Goal: Transaction & Acquisition: Purchase product/service

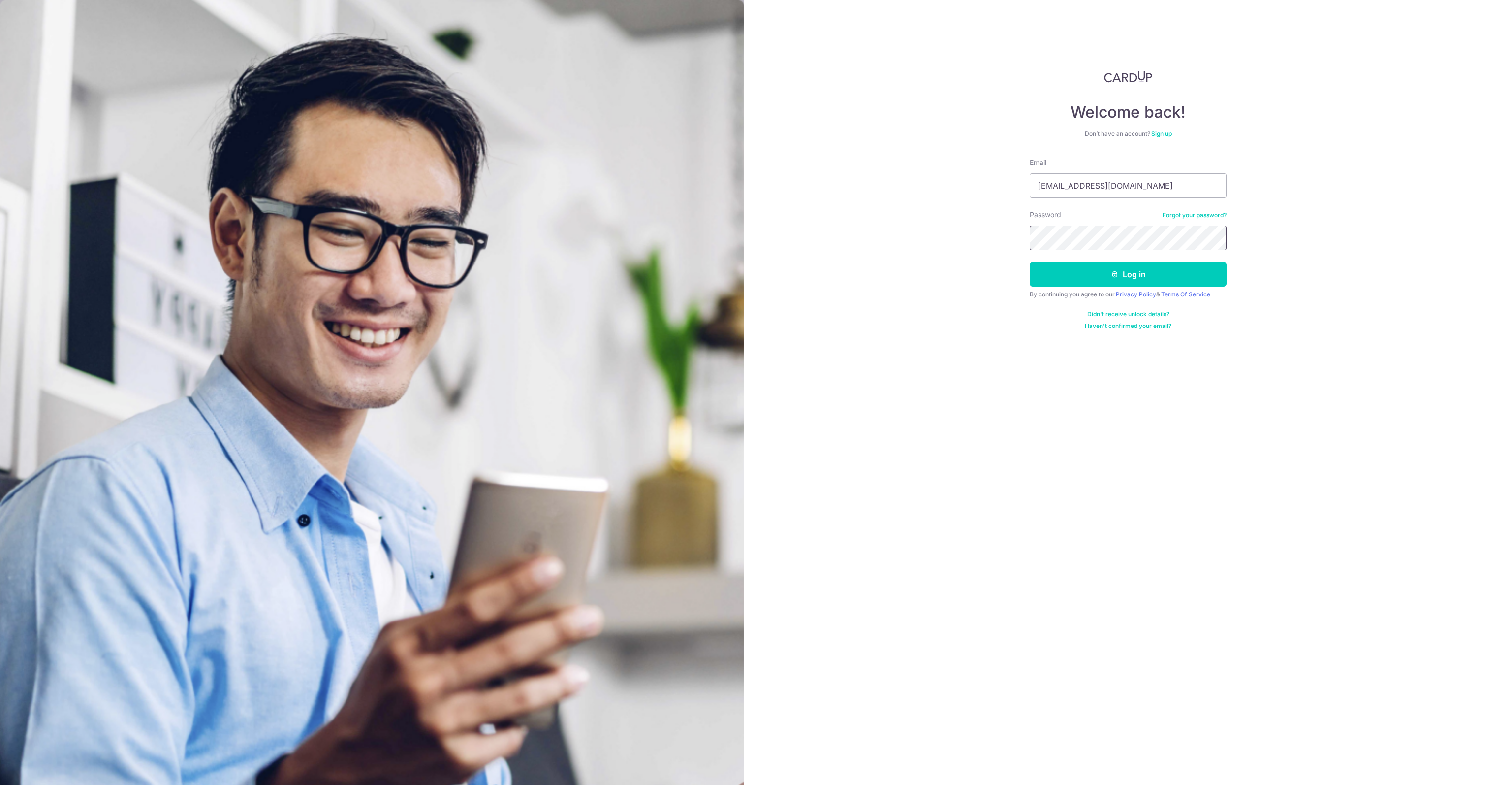
click at [1030, 262] on button "Log in" at bounding box center [1128, 274] width 197 height 24
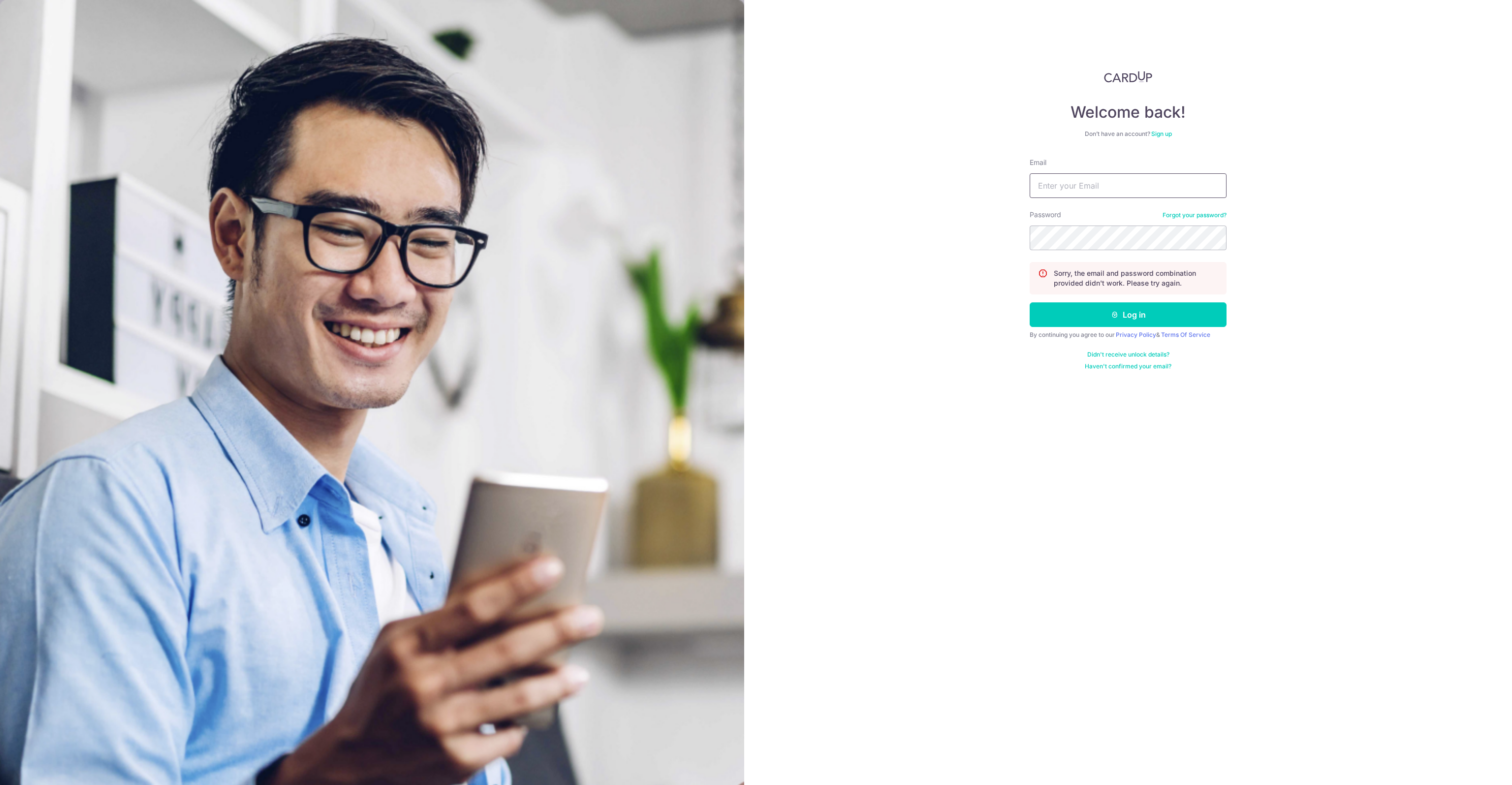
click at [1108, 191] on input "Email" at bounding box center [1128, 186] width 197 height 24
type input "dylant30@hotmail.com"
click at [1030, 302] on button "Log in" at bounding box center [1128, 315] width 197 height 24
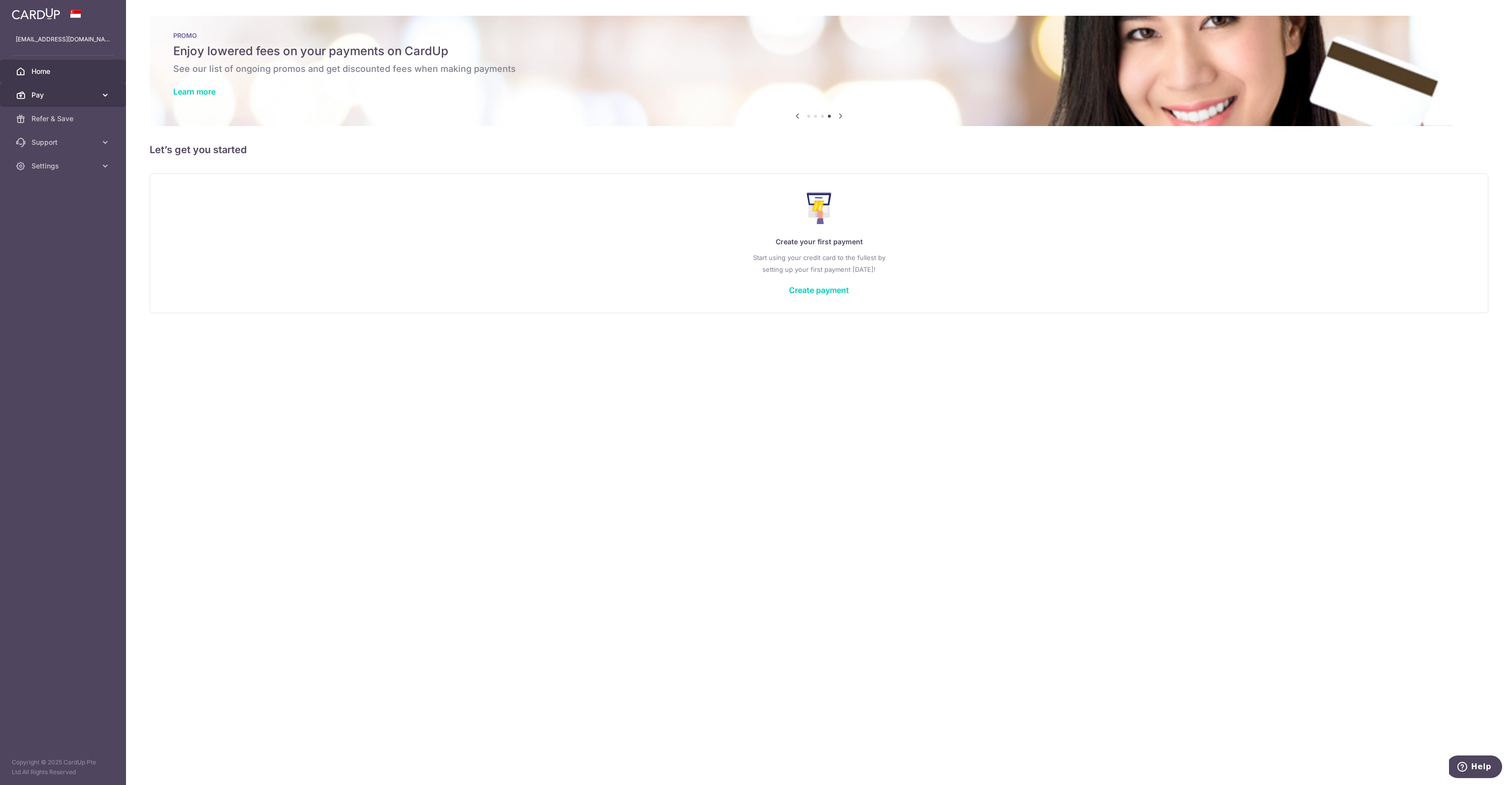
click at [73, 94] on span "Pay" at bounding box center [64, 95] width 65 height 10
click at [75, 121] on span "Payments" at bounding box center [64, 118] width 65 height 10
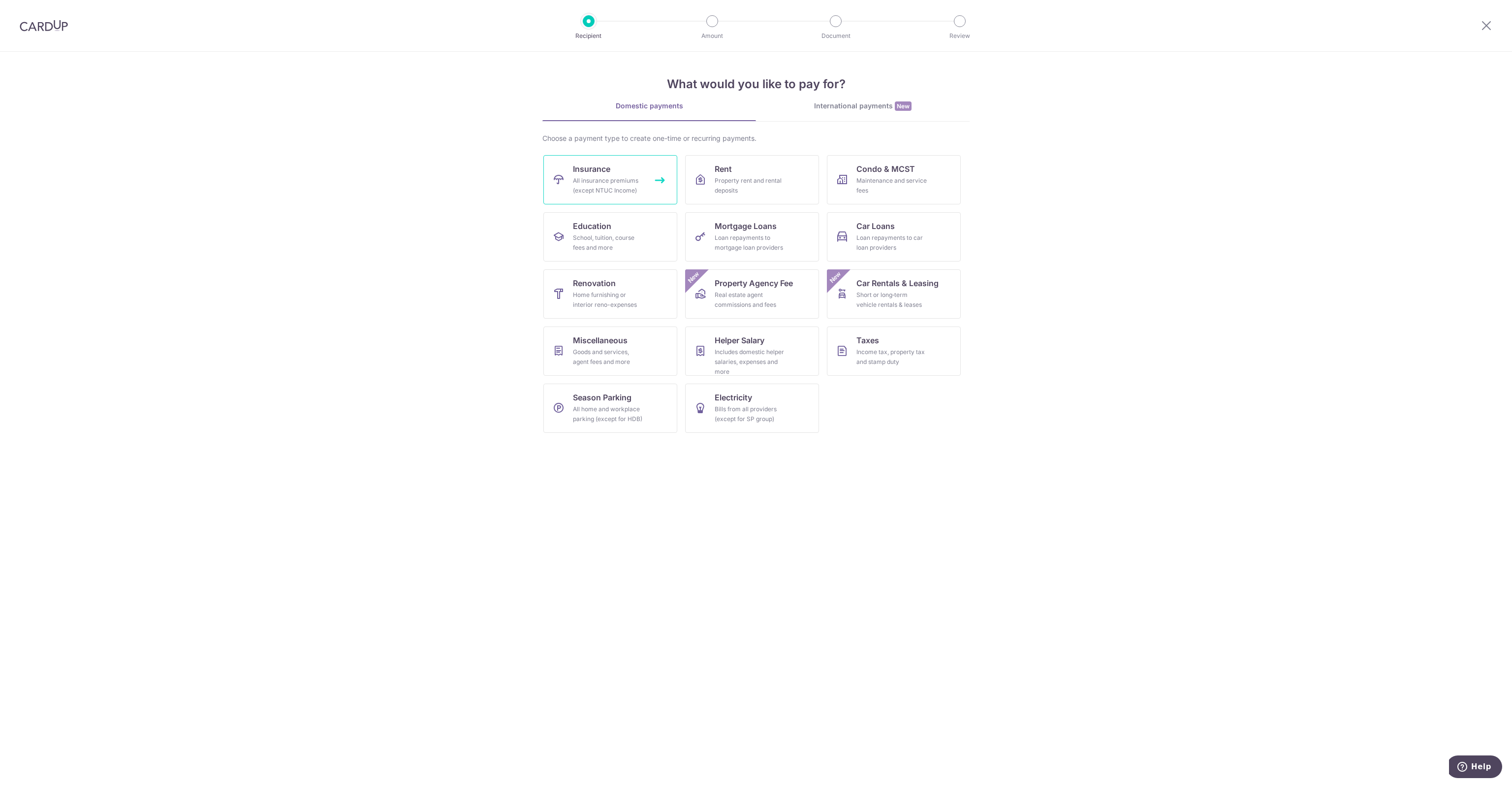
click at [610, 163] on link "Insurance All insurance premiums (except NTUC Income)" at bounding box center [610, 179] width 134 height 49
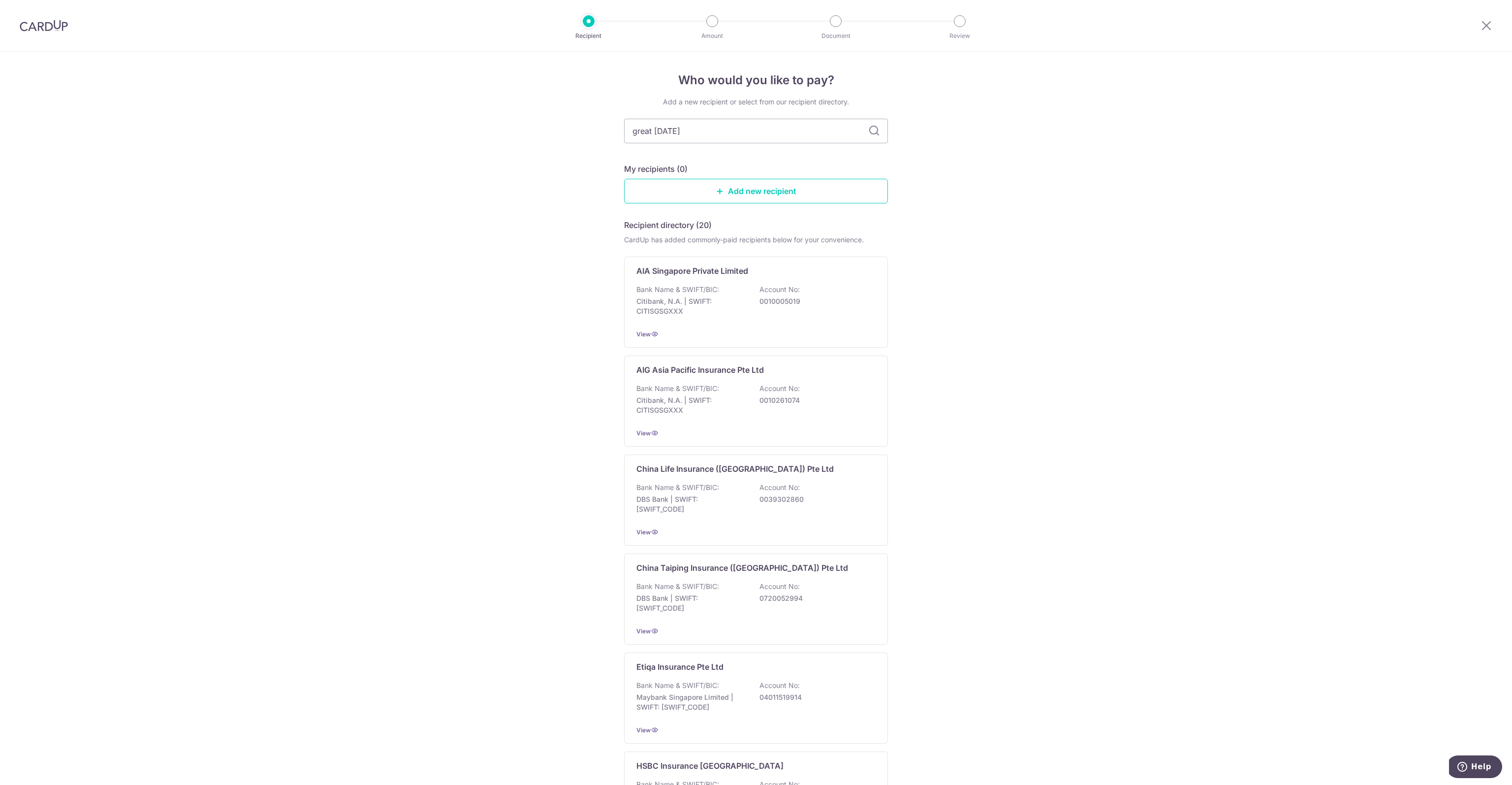
type input "great eastern"
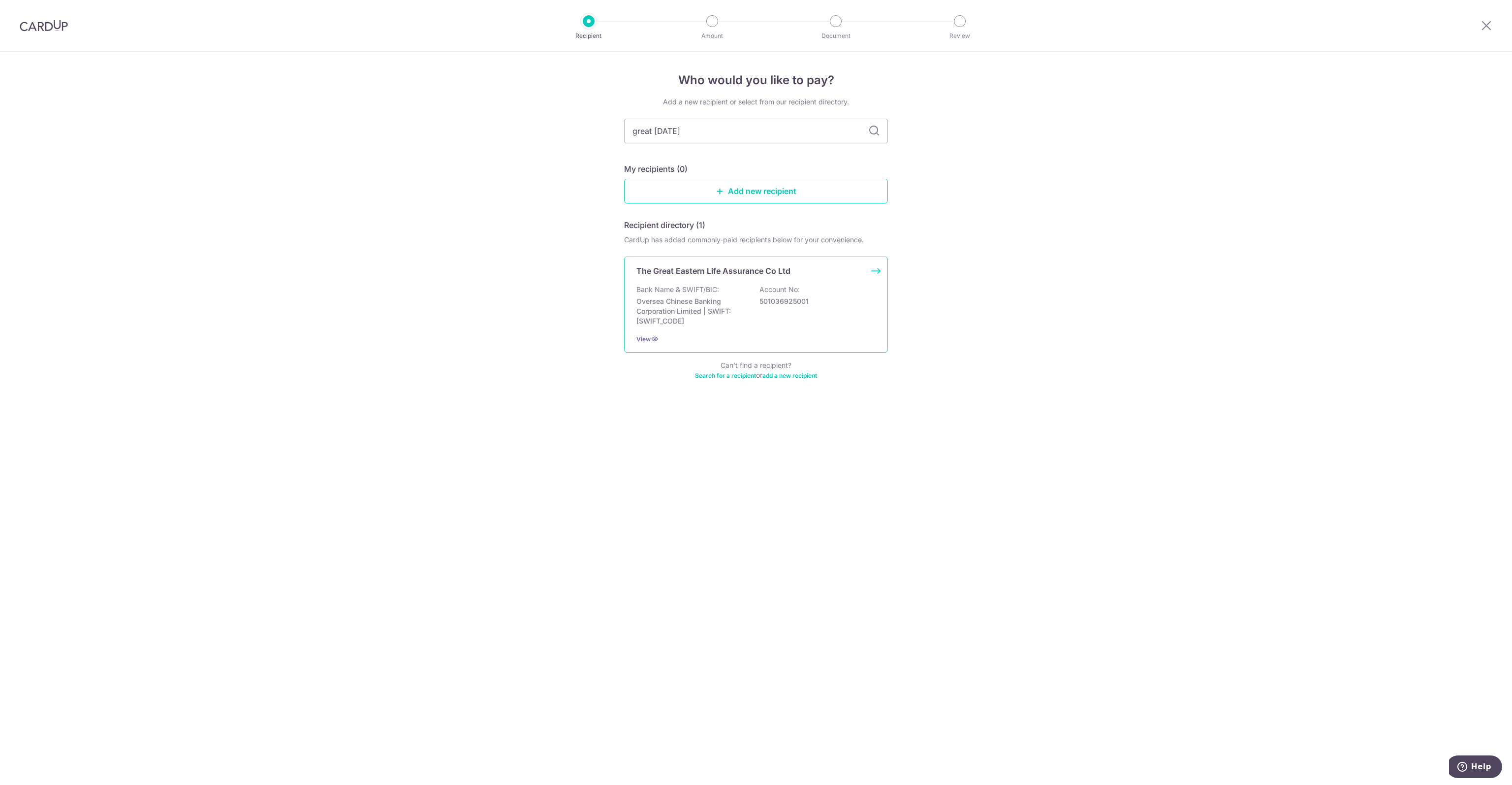
click at [761, 270] on p "The Great Eastern Life Assurance Co Ltd" at bounding box center [713, 271] width 154 height 12
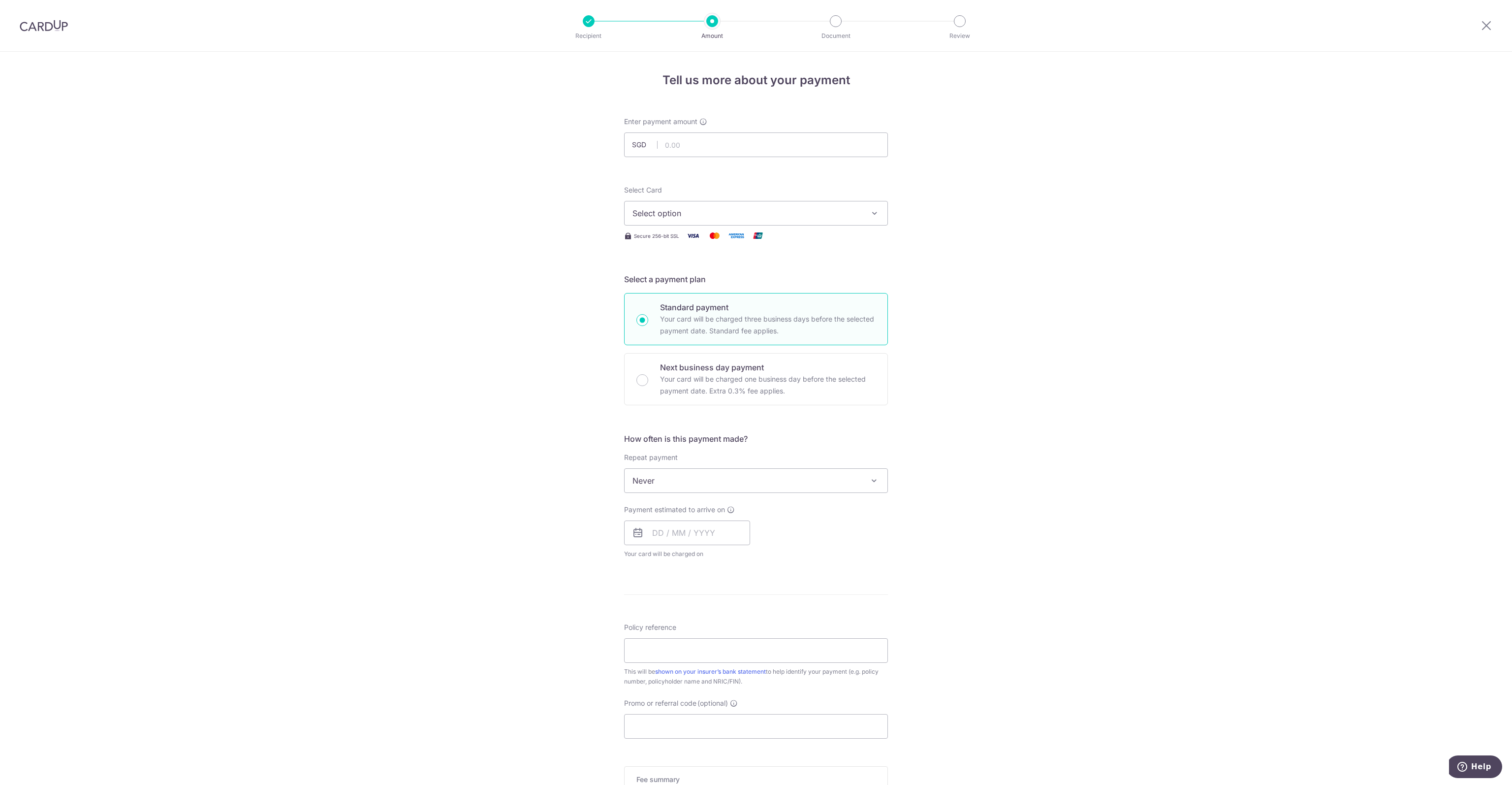
click at [867, 219] on button "Select option" at bounding box center [756, 213] width 263 height 24
click at [980, 243] on div "Tell us more about your payment Enter payment amount SGD Select Card Select opt…" at bounding box center [756, 497] width 1512 height 890
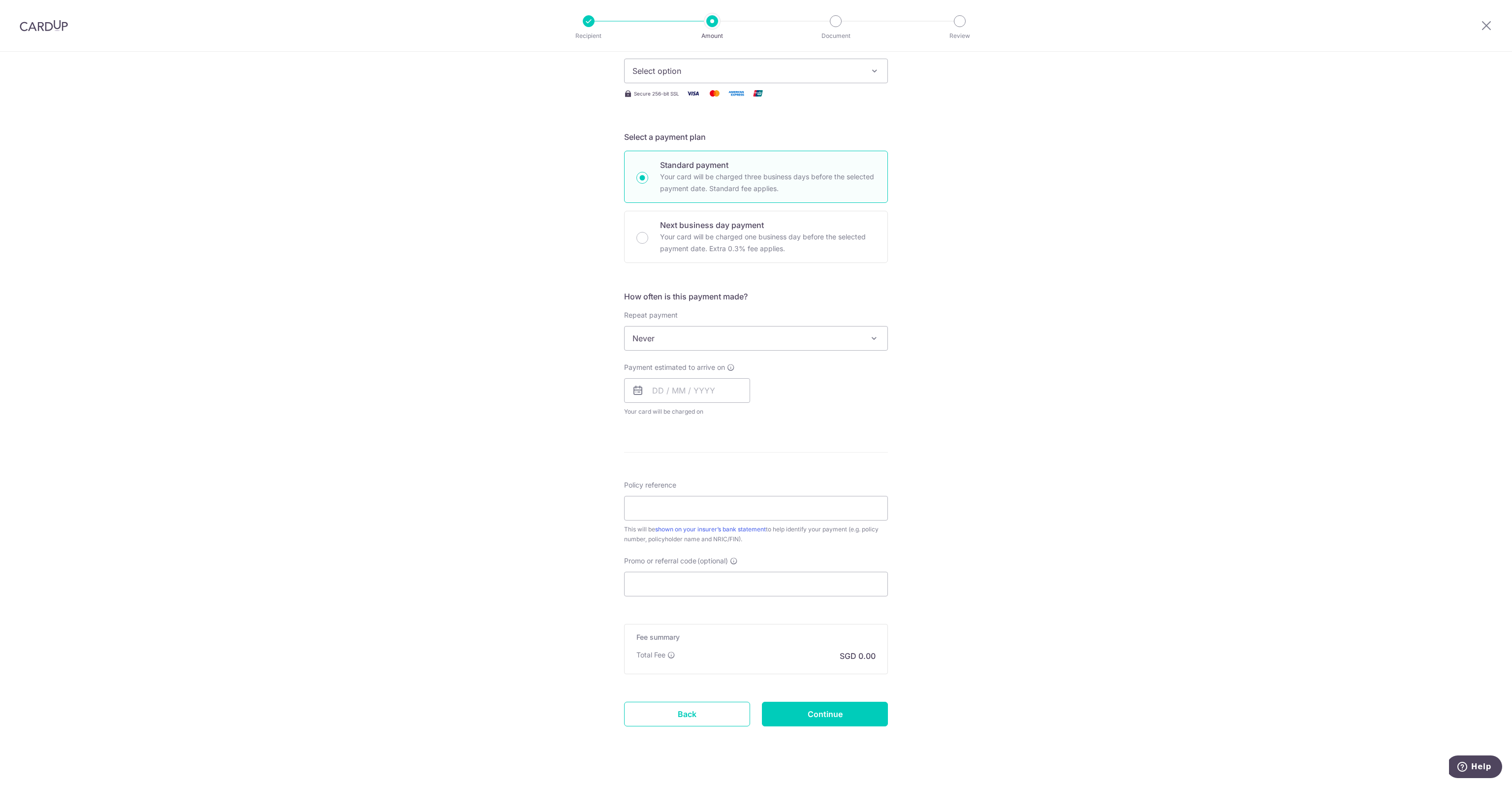
scroll to position [148, 0]
click at [832, 337] on span "Never" at bounding box center [756, 332] width 263 height 24
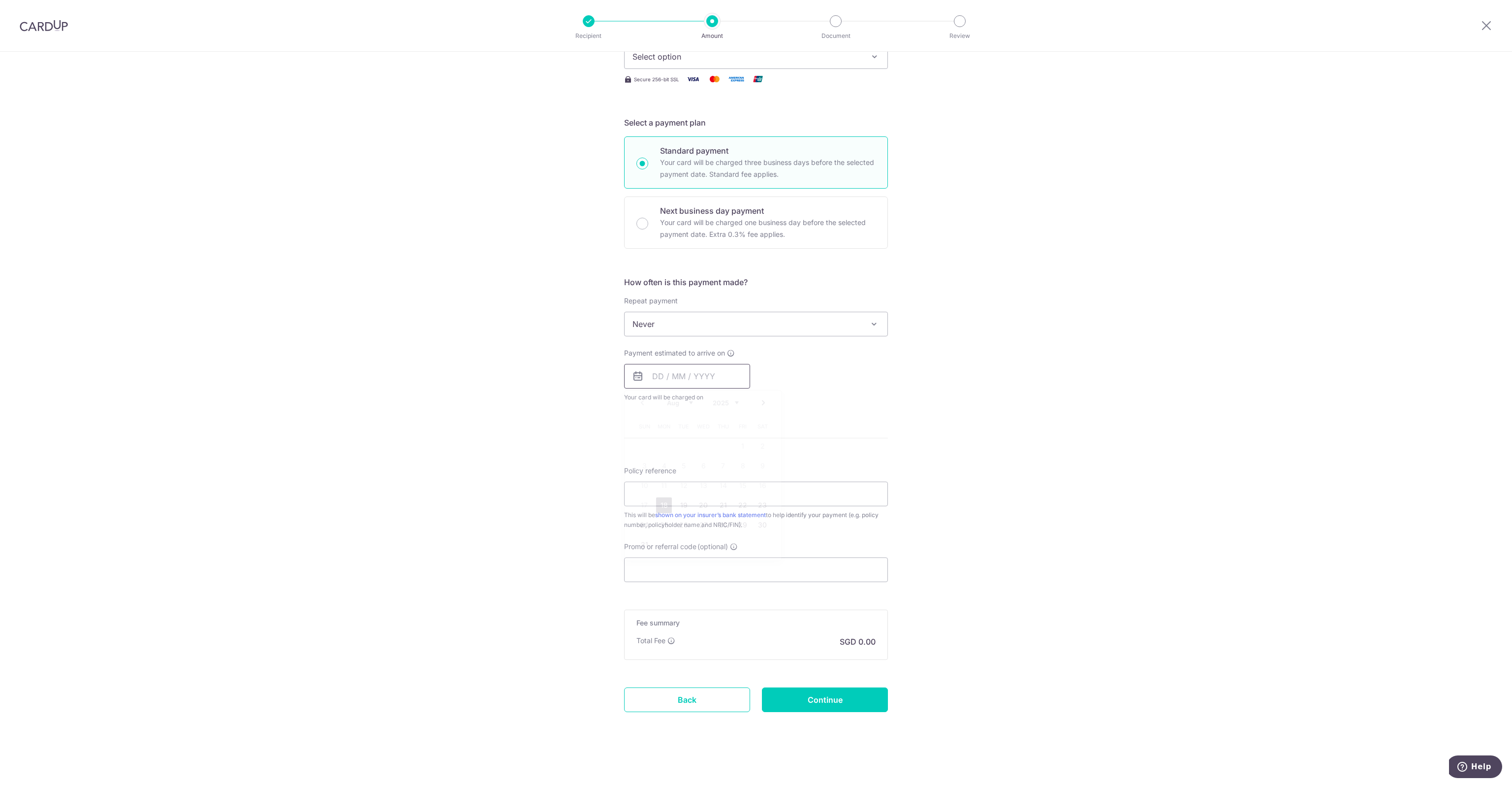
click at [653, 379] on input "text" at bounding box center [687, 376] width 126 height 24
click at [658, 373] on input "text" at bounding box center [687, 376] width 126 height 24
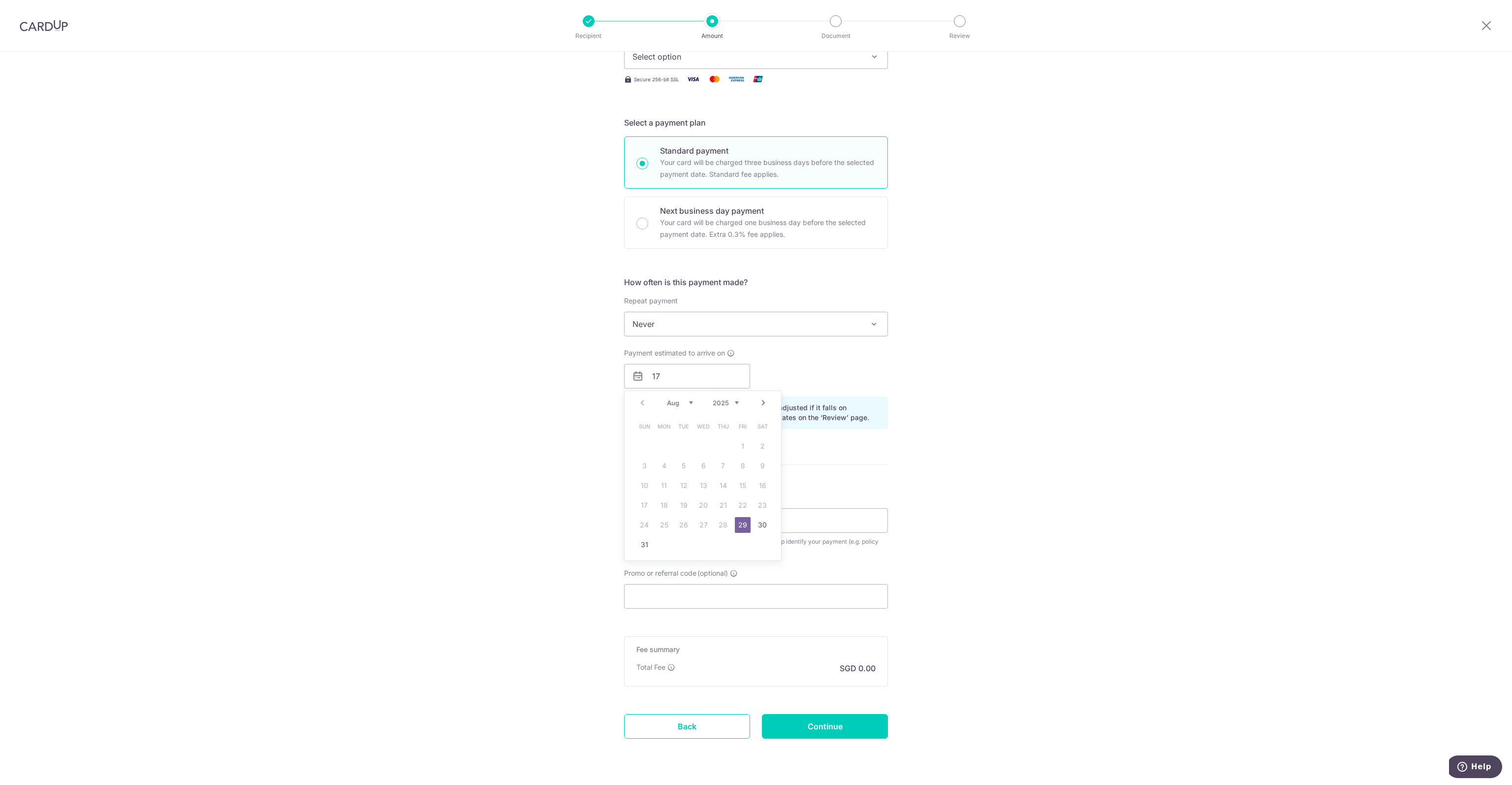
click at [914, 412] on div "Tell us more about your payment Enter payment amount SGD Select Card Select opt…" at bounding box center [756, 354] width 1512 height 917
click at [652, 379] on input "17" at bounding box center [687, 376] width 126 height 24
click at [688, 374] on input "17" at bounding box center [687, 376] width 126 height 24
click at [670, 501] on td "18" at bounding box center [664, 505] width 19 height 19
type input "[DATE]"
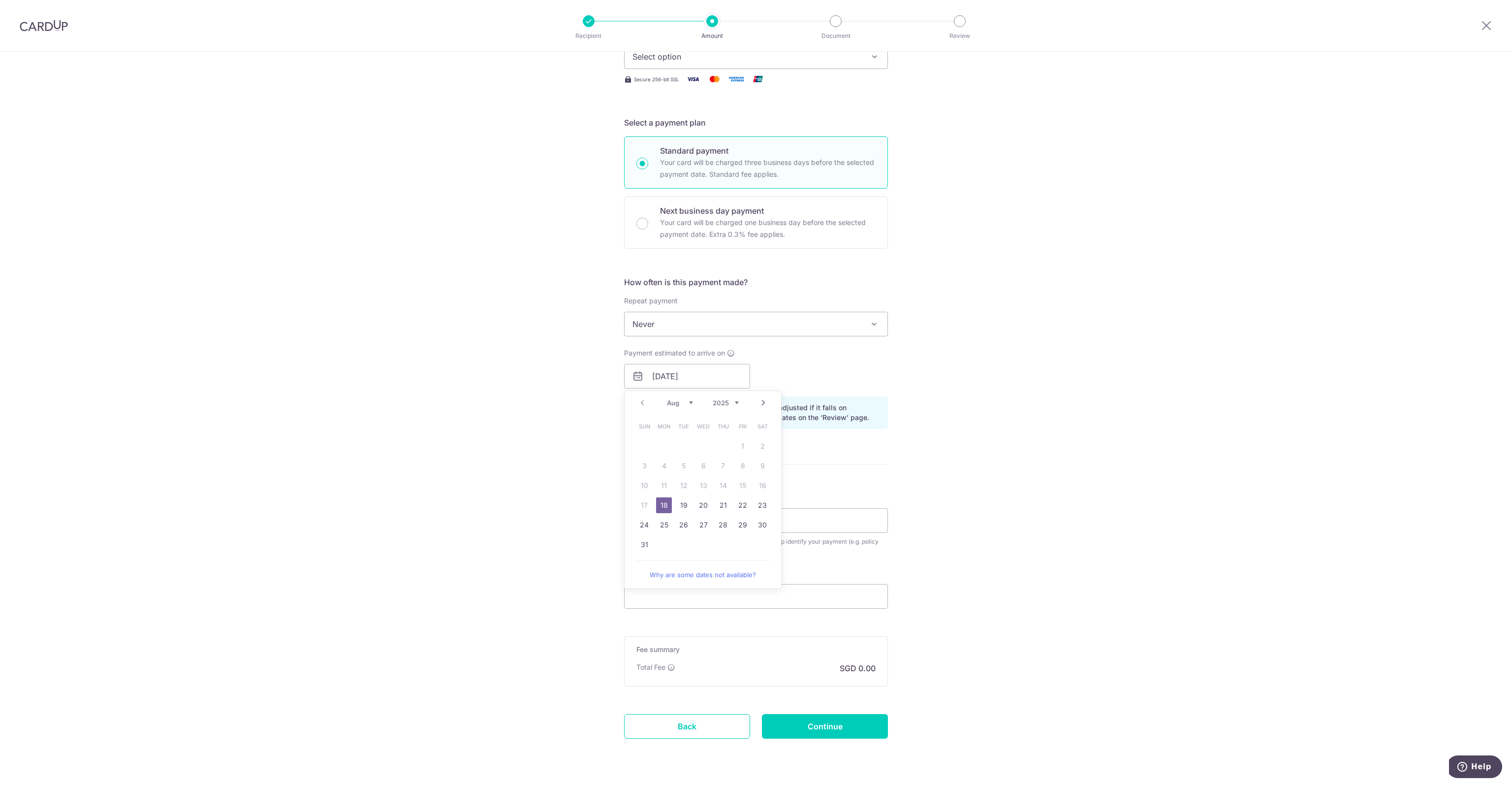
click at [956, 473] on div "Tell us more about your payment Enter payment amount SGD Select Card Select opt…" at bounding box center [756, 354] width 1512 height 917
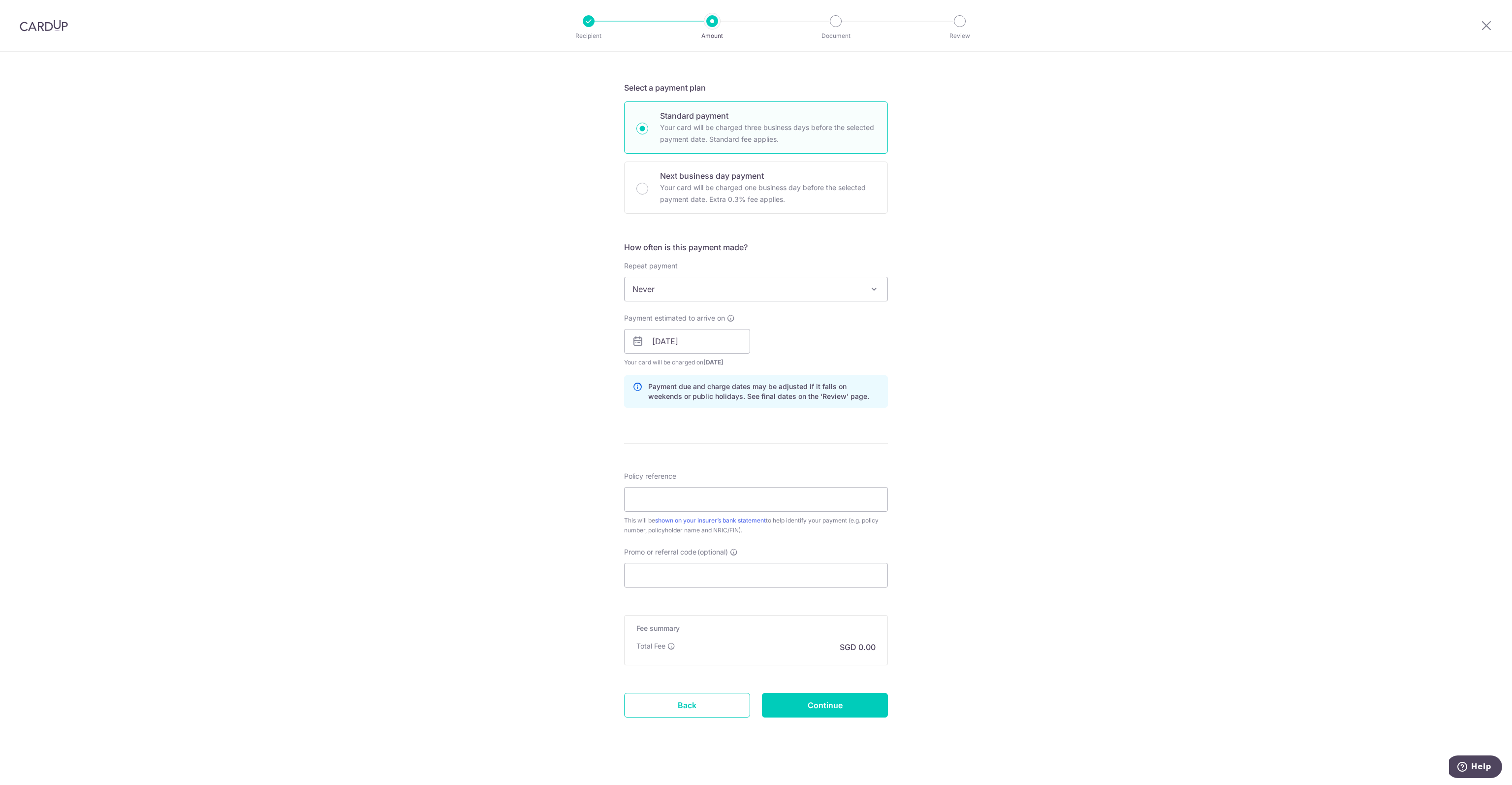
scroll to position [197, 0]
click at [687, 495] on input "Policy reference" at bounding box center [756, 494] width 263 height 24
type input "0200005098"
click at [715, 576] on input "Promo or referral code (optional)" at bounding box center [756, 569] width 263 height 24
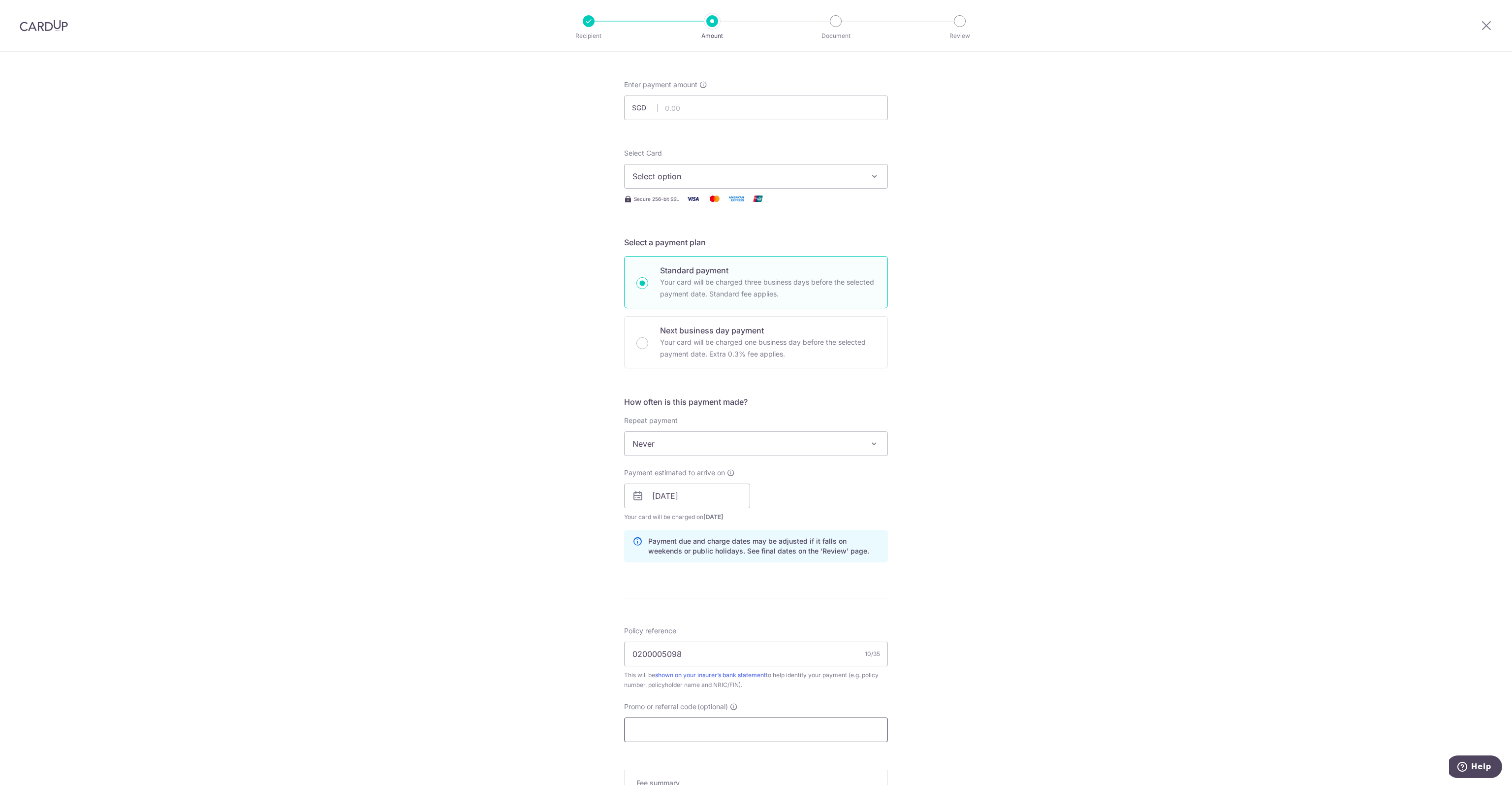
scroll to position [0, 0]
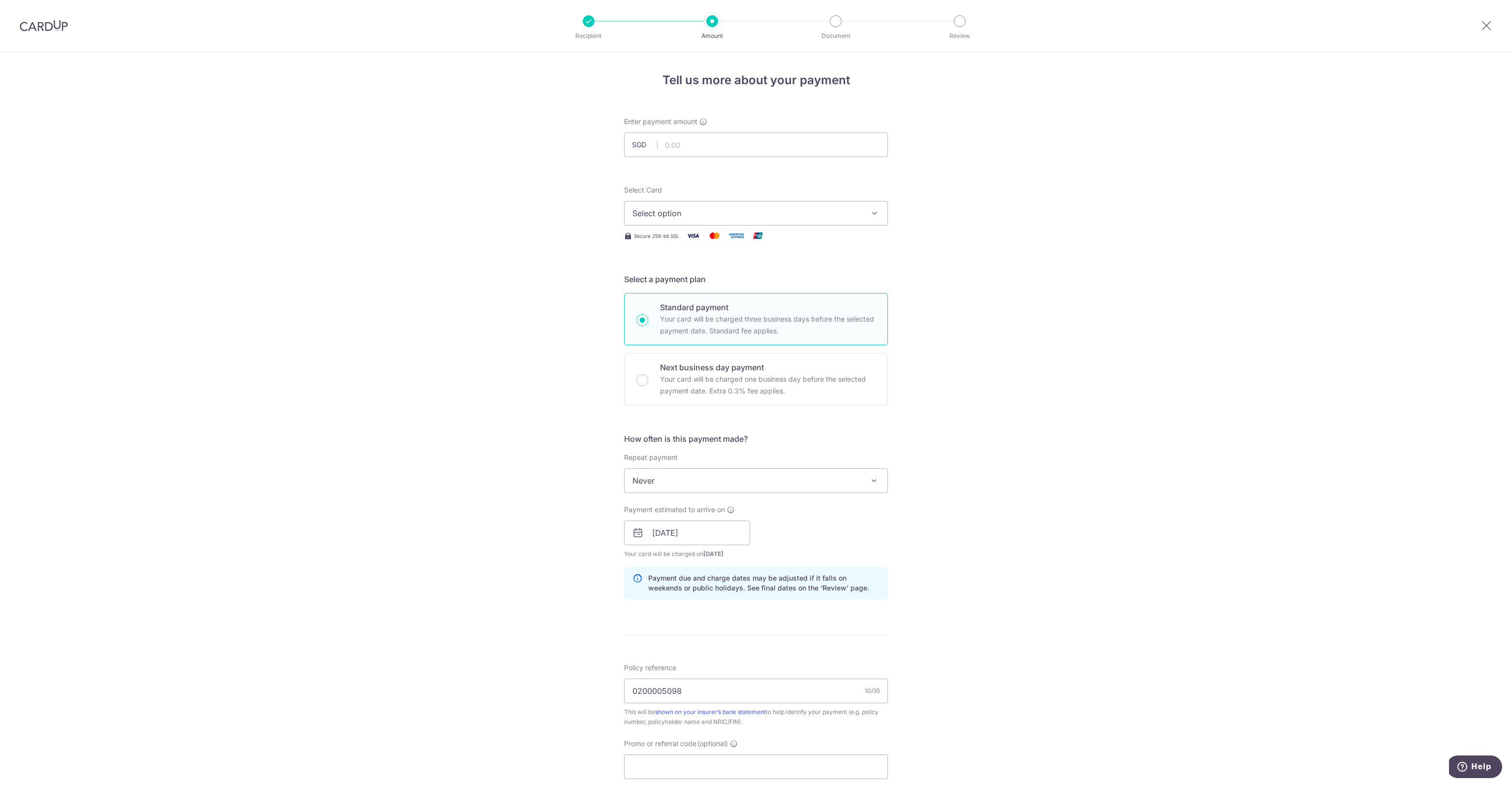
click at [715, 217] on span "Select option" at bounding box center [747, 213] width 229 height 12
click at [688, 153] on input "text" at bounding box center [756, 144] width 263 height 24
type input "2,468.00"
click at [687, 219] on button "Select option" at bounding box center [756, 213] width 263 height 24
click at [680, 238] on span "Add credit card" at bounding box center [765, 241] width 229 height 10
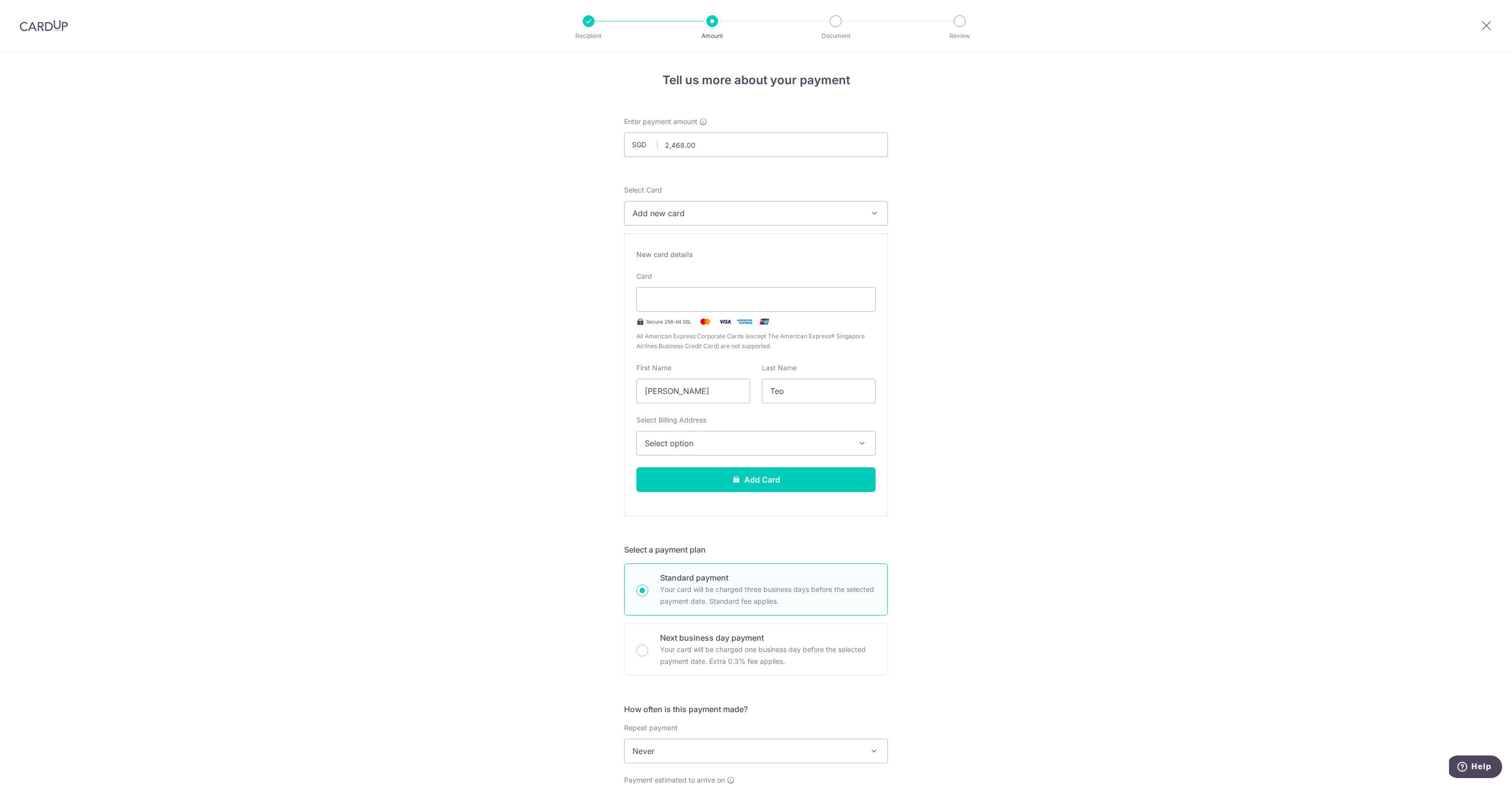
click at [980, 339] on div "Tell us more about your payment Enter payment amount SGD 2,468.00 2468.00 Selec…" at bounding box center [756, 652] width 1512 height 1201
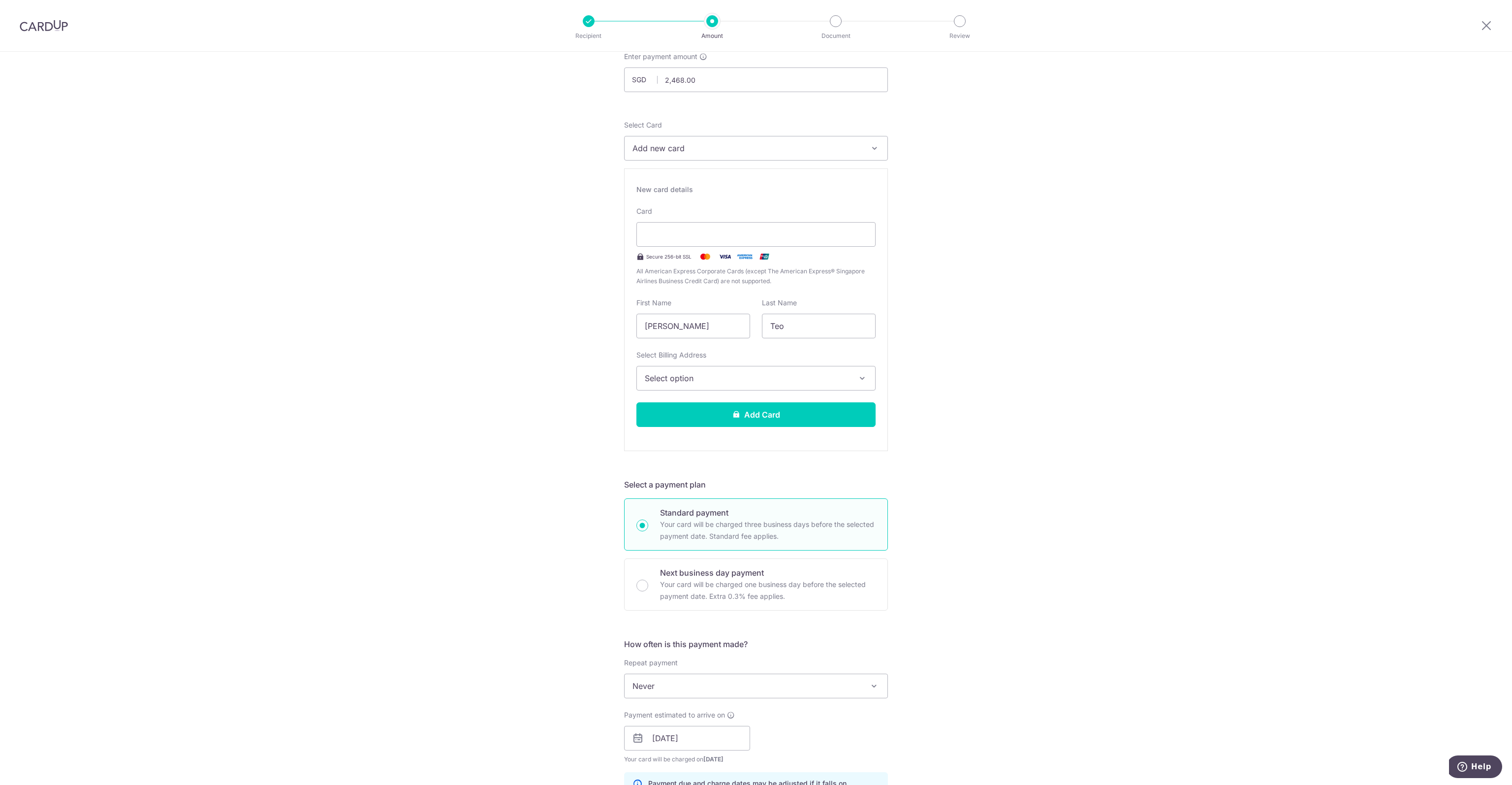
scroll to position [24, 0]
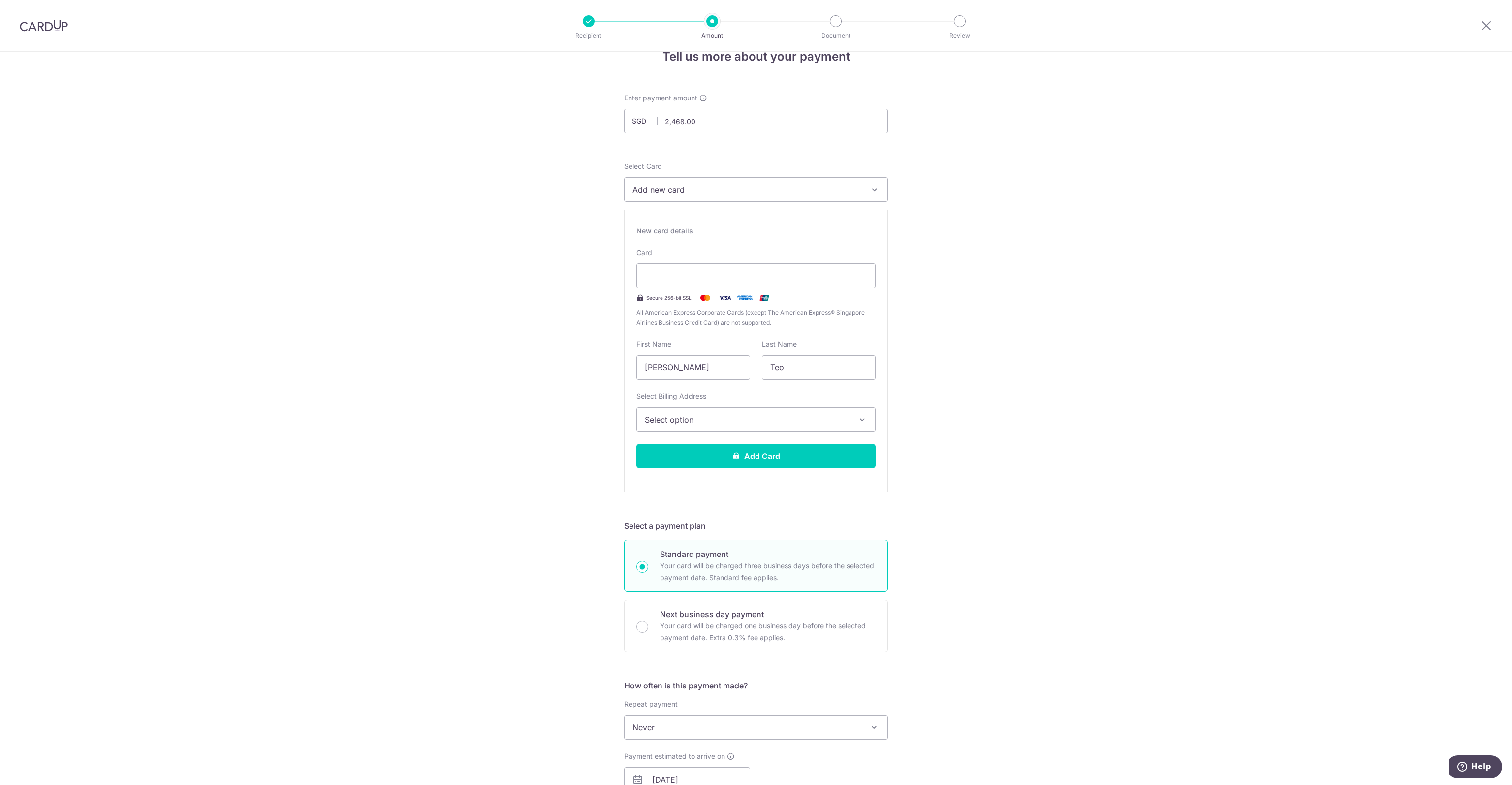
click at [799, 412] on button "Select option" at bounding box center [756, 419] width 239 height 24
click at [776, 490] on link "23 Jalan Raja Udang, #18-08, Singapore, Singapore-329216" at bounding box center [756, 490] width 238 height 24
click at [779, 467] on div "New card details Card Secure 256-bit SSL All American Express Corporate Cards (…" at bounding box center [756, 351] width 263 height 283
click at [782, 457] on button "Add Card" at bounding box center [756, 456] width 239 height 24
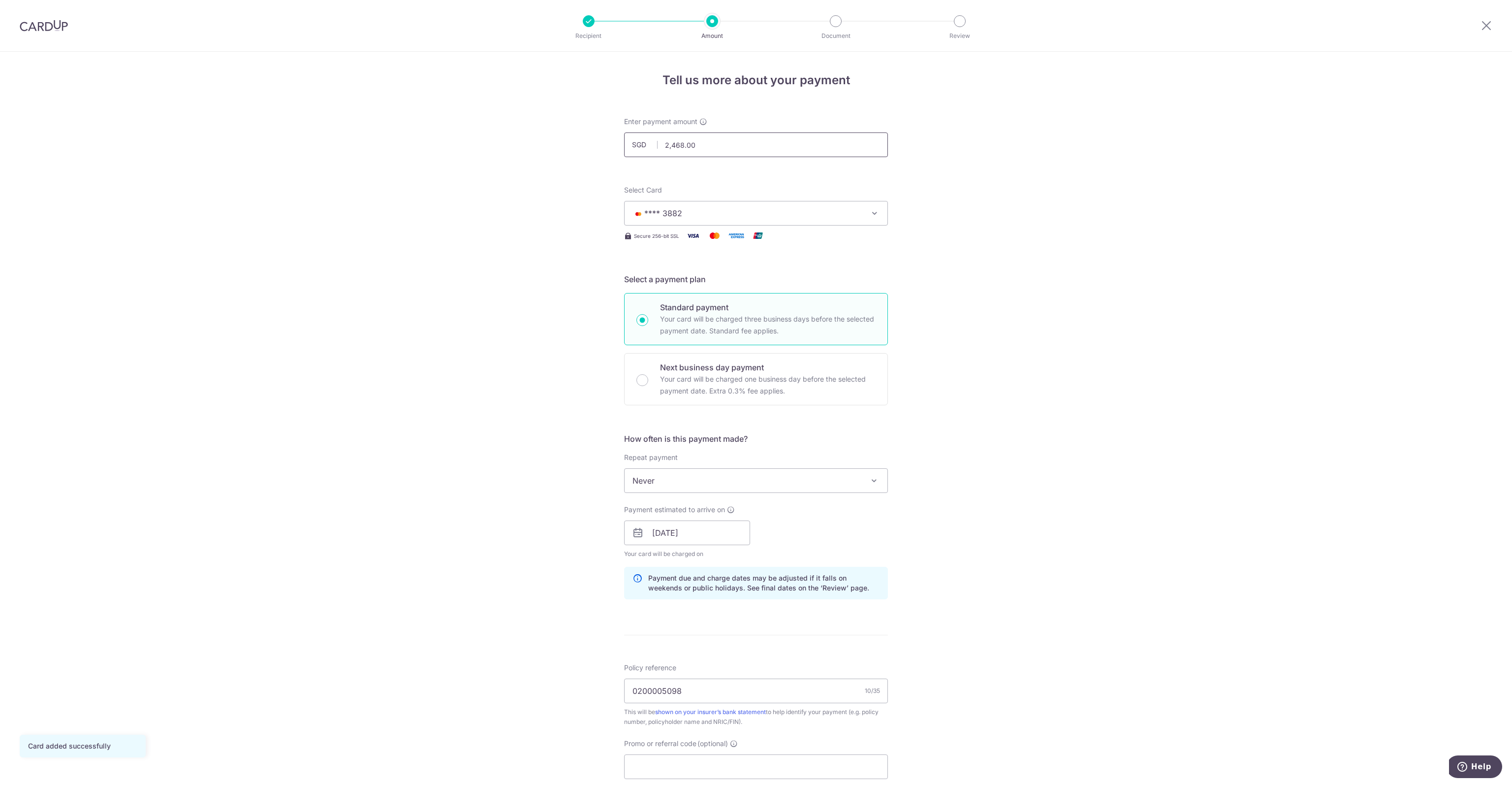
drag, startPoint x: 707, startPoint y: 150, endPoint x: 610, endPoint y: 146, distance: 97.1
click at [610, 146] on div "Tell us more about your payment Enter payment amount SGD 2,468.00 2468.00 Card …" at bounding box center [756, 517] width 1512 height 931
click at [1051, 112] on div "Tell us more about your payment Enter payment amount SGD 2,468.00 2468.00 Card …" at bounding box center [756, 517] width 1512 height 931
type input "2,468.00"
click at [702, 123] on icon at bounding box center [704, 122] width 8 height 8
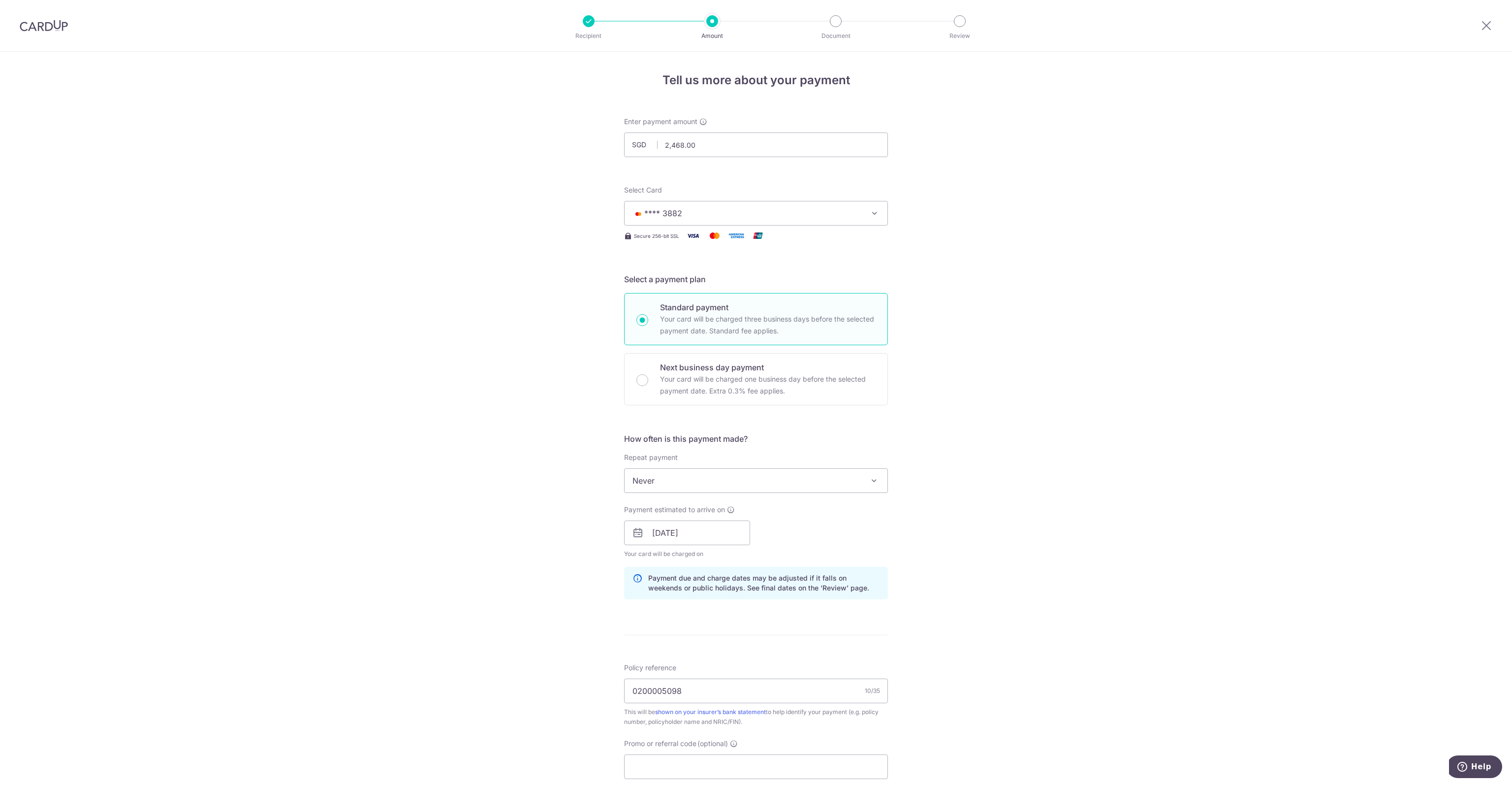
scroll to position [197, 0]
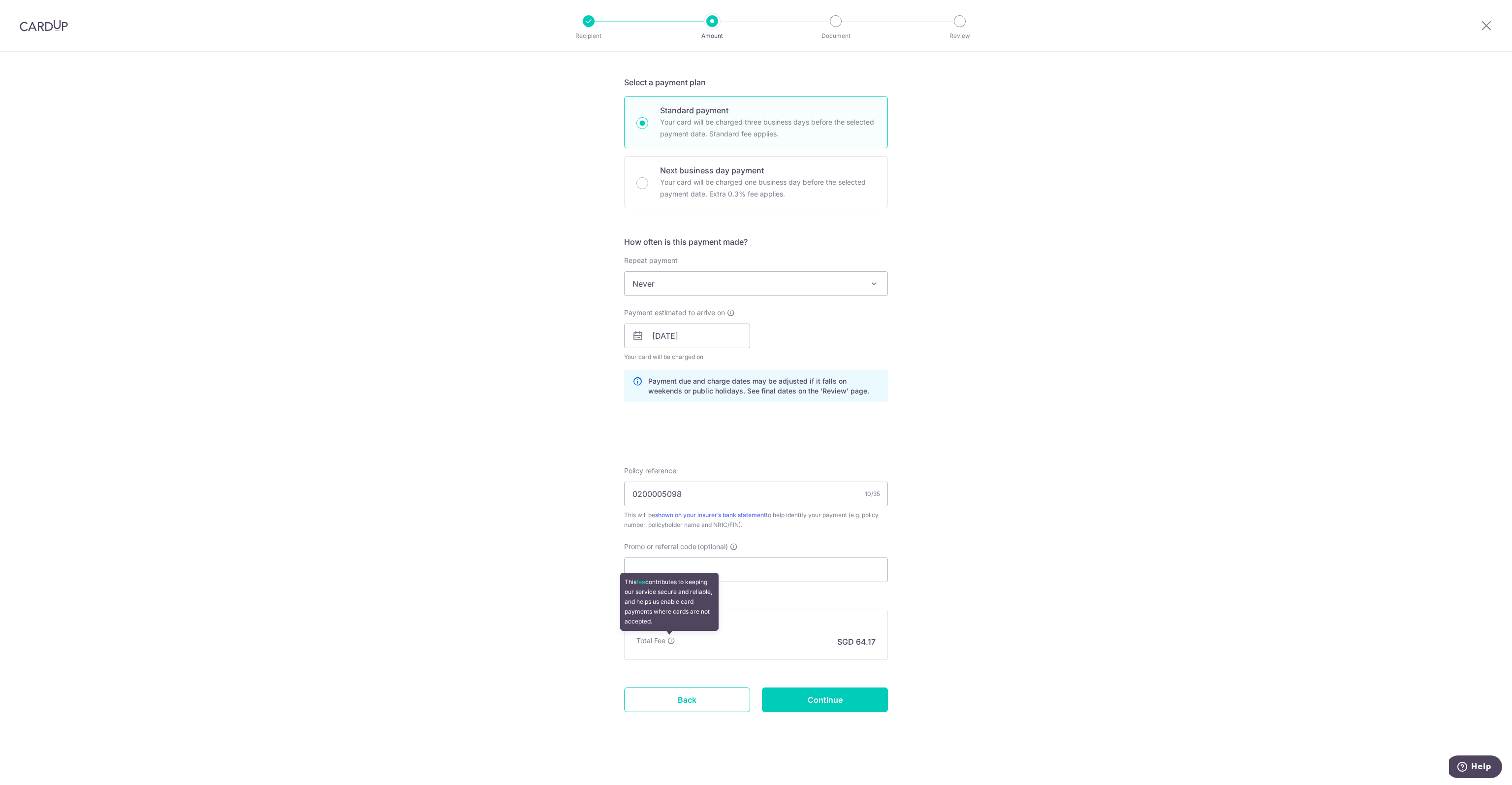
click at [667, 642] on icon at bounding box center [671, 641] width 8 height 8
click at [685, 560] on input "Promo or referral code (optional)" at bounding box center [756, 569] width 263 height 24
paste input "MILELION"
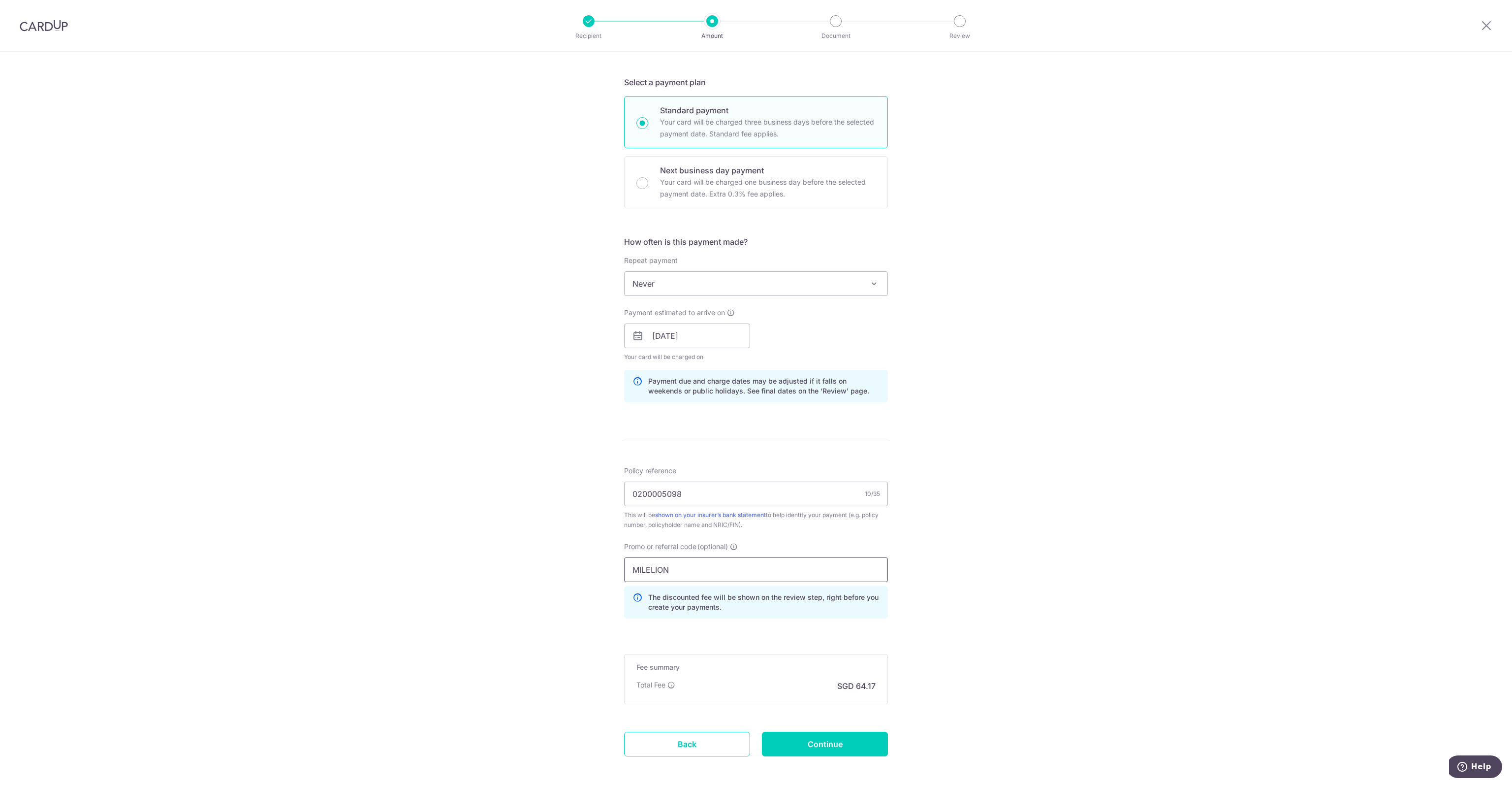
type input "MILELION"
click at [949, 581] on div "Tell us more about your payment Enter payment amount SGD 2,468.00 2468.00 Card …" at bounding box center [756, 342] width 1512 height 976
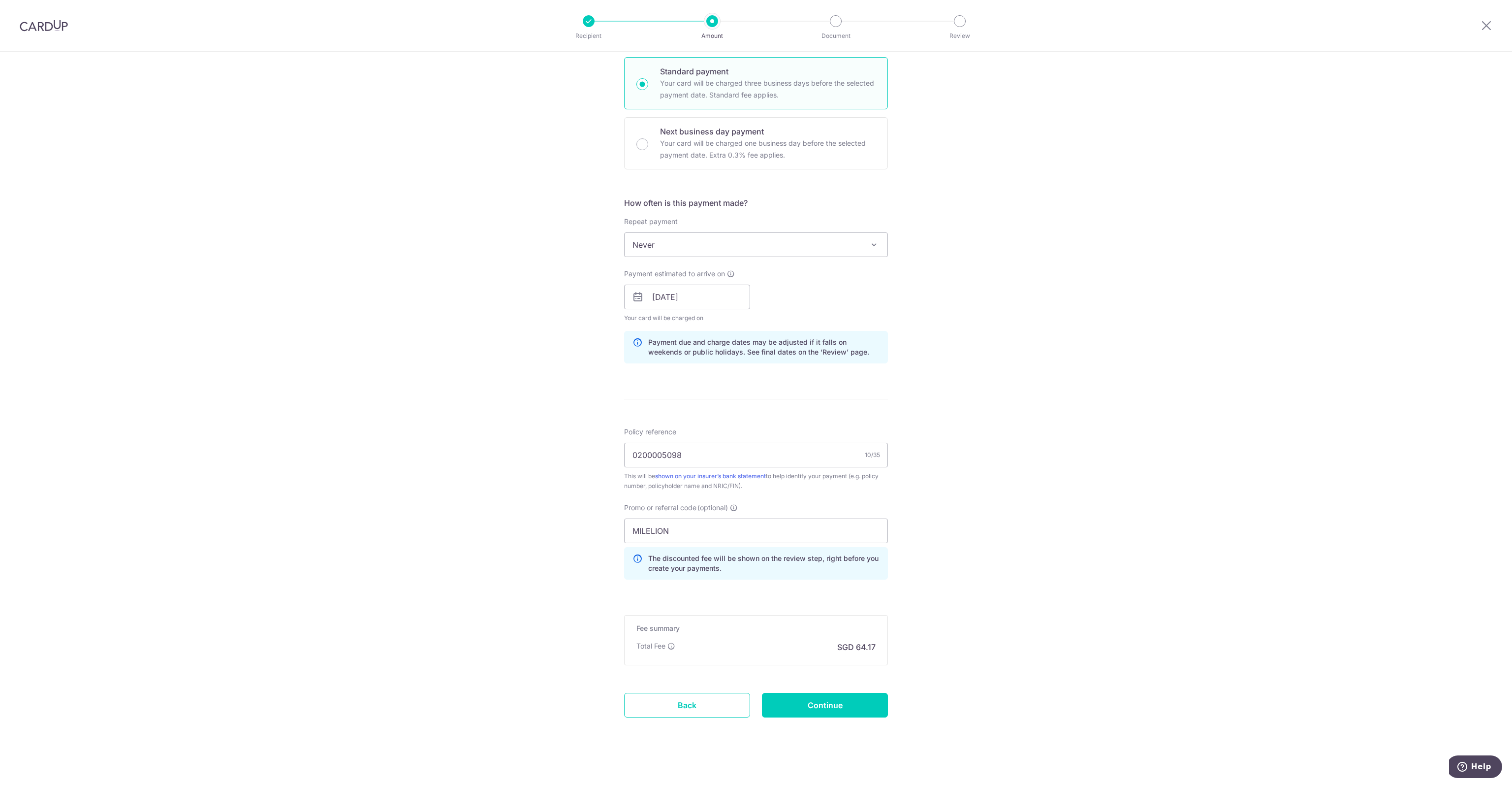
scroll to position [241, 0]
click at [798, 702] on input "Continue" at bounding box center [825, 700] width 126 height 24
type input "Create Schedule"
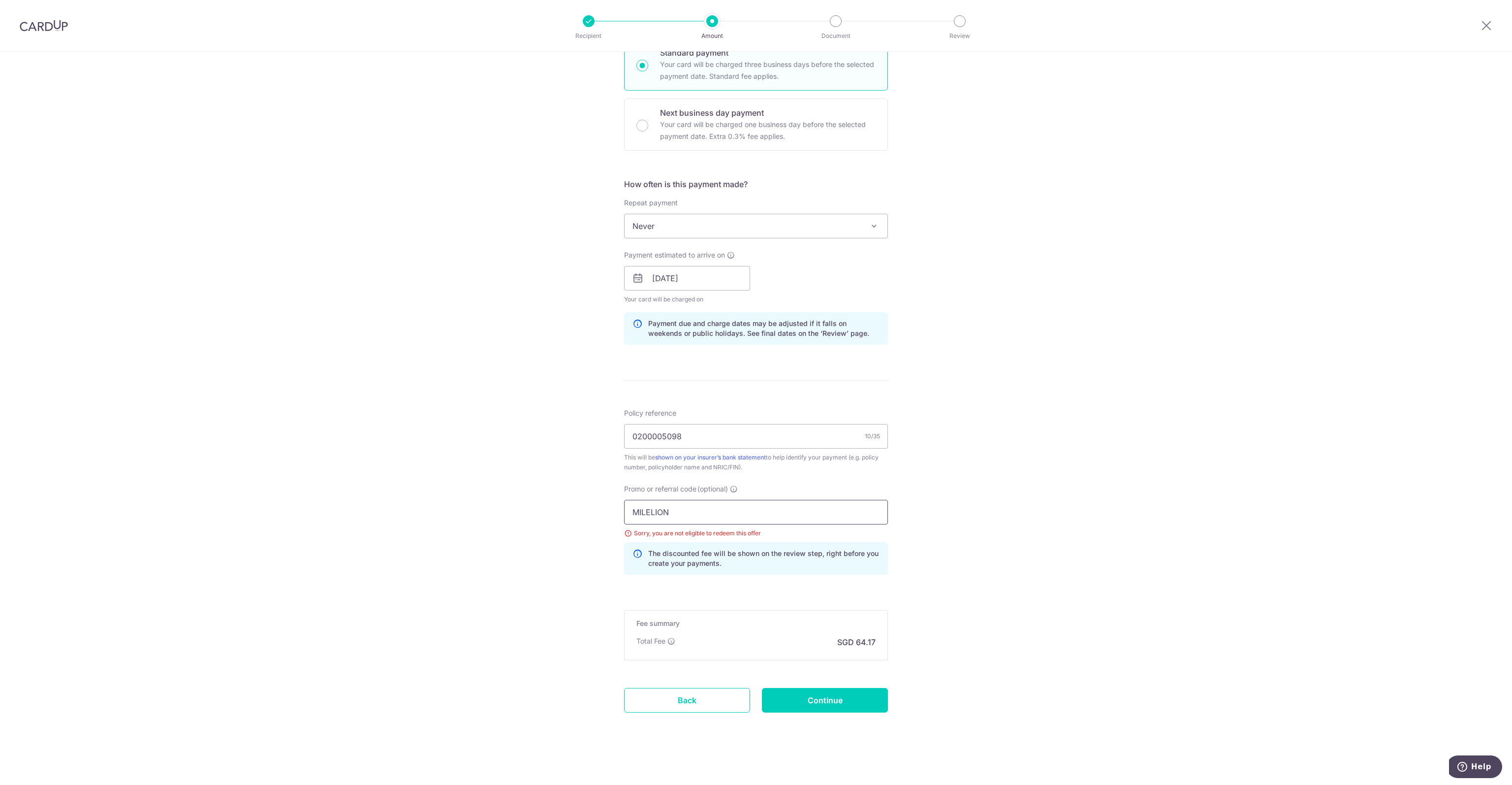
drag, startPoint x: 696, startPoint y: 513, endPoint x: 593, endPoint y: 507, distance: 103.2
click at [601, 507] on div "Tell us more about your payment Enter payment amount SGD 2,468.00 2468.00 Selec…" at bounding box center [756, 292] width 1512 height 989
paste input "OFF225"
type input "OFF225"
drag, startPoint x: 841, startPoint y: 702, endPoint x: 831, endPoint y: 701, distance: 10.0
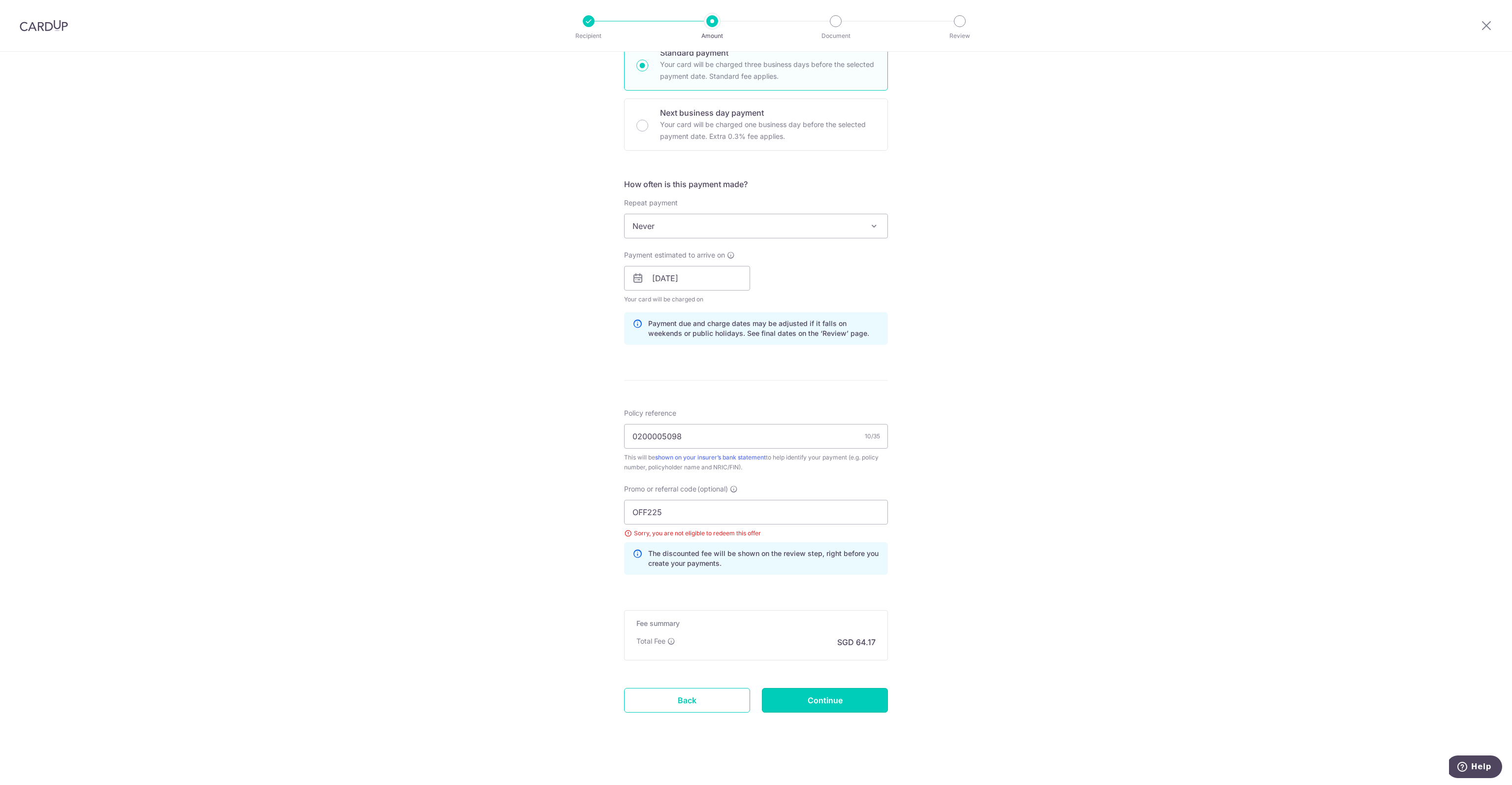
click at [840, 702] on input "Continue" at bounding box center [825, 700] width 126 height 24
type input "Update Schedule"
click at [755, 512] on input "OFF225" at bounding box center [756, 512] width 263 height 24
drag, startPoint x: 773, startPoint y: 512, endPoint x: 582, endPoint y: 504, distance: 191.2
click at [587, 504] on div "Tell us more about your payment Enter payment amount SGD 2,468.00 2468.00 Selec…" at bounding box center [756, 292] width 1512 height 989
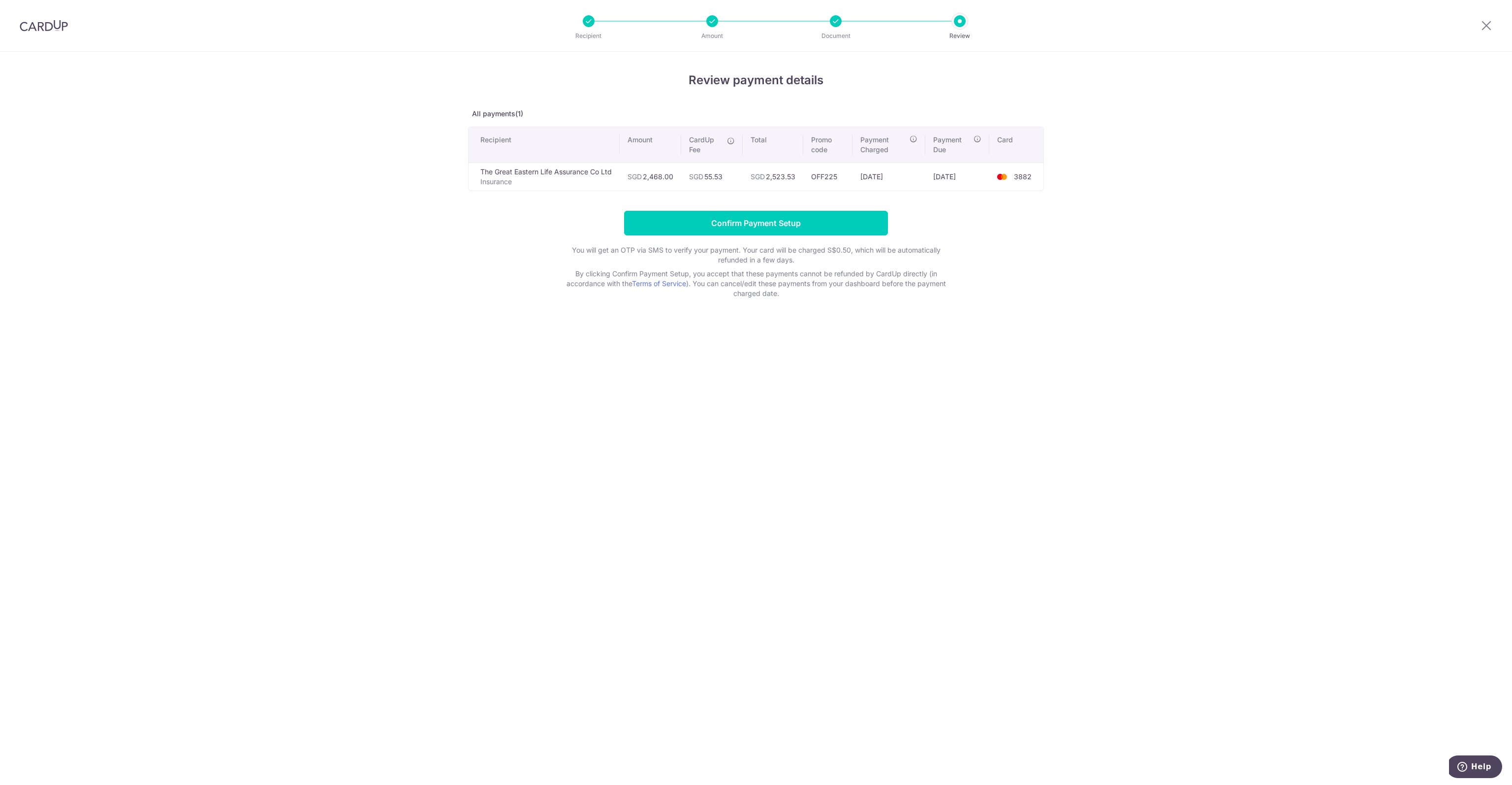
click at [824, 174] on td "OFF225" at bounding box center [828, 176] width 49 height 28
click at [881, 178] on td "[DATE]" at bounding box center [889, 176] width 73 height 28
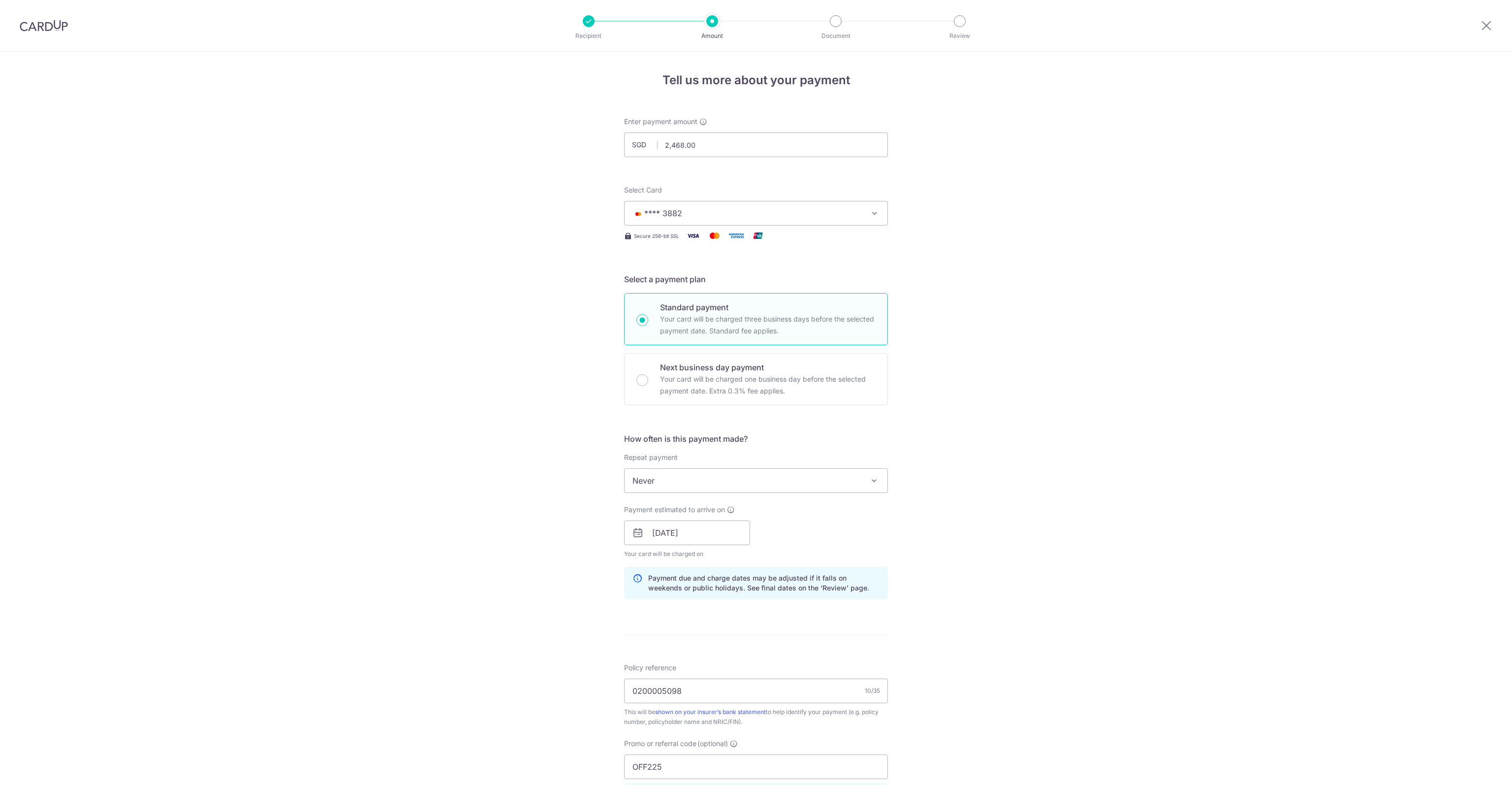
click at [766, 146] on input "2,468.00" at bounding box center [756, 144] width 263 height 24
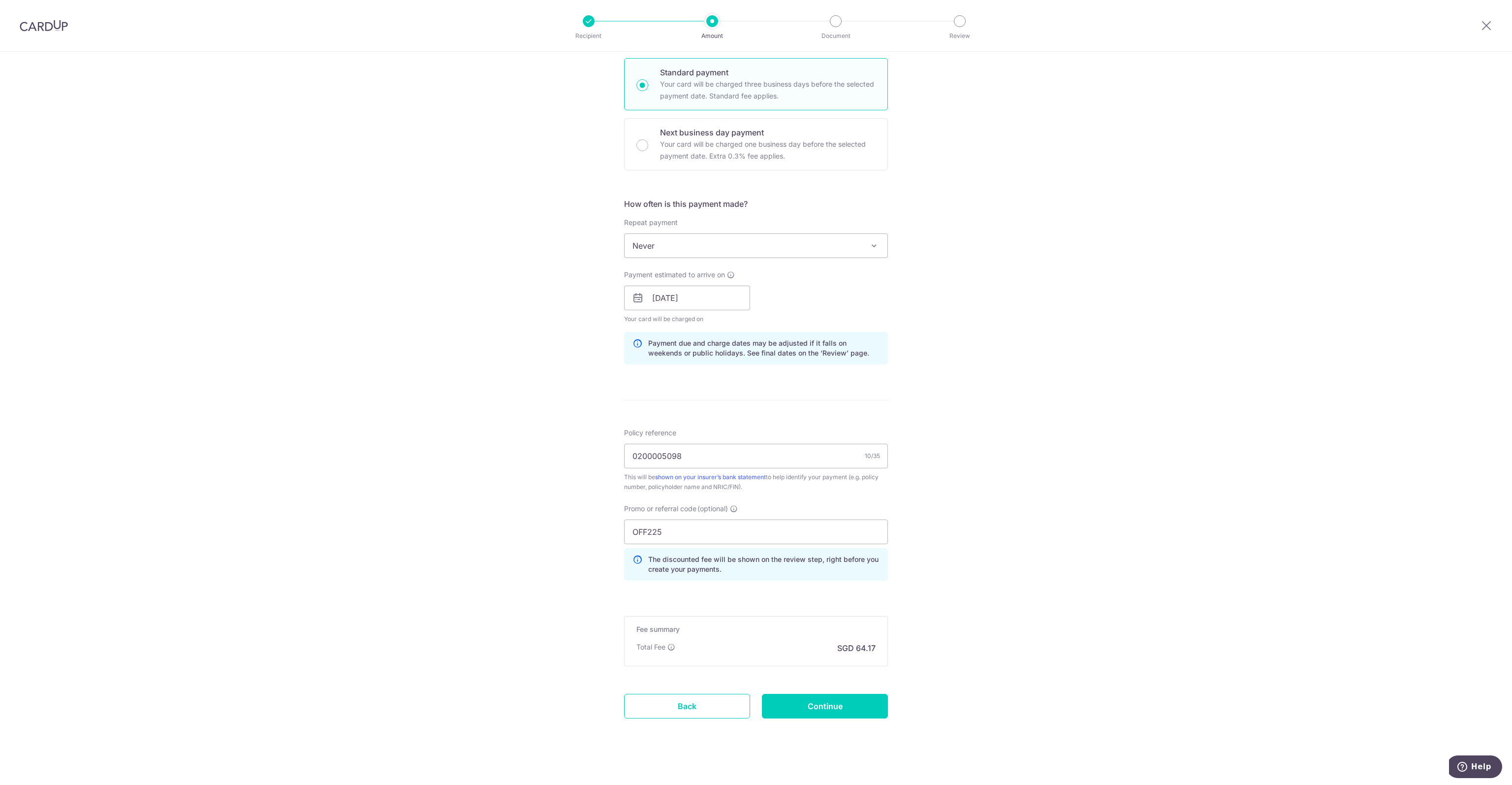
scroll to position [241, 0]
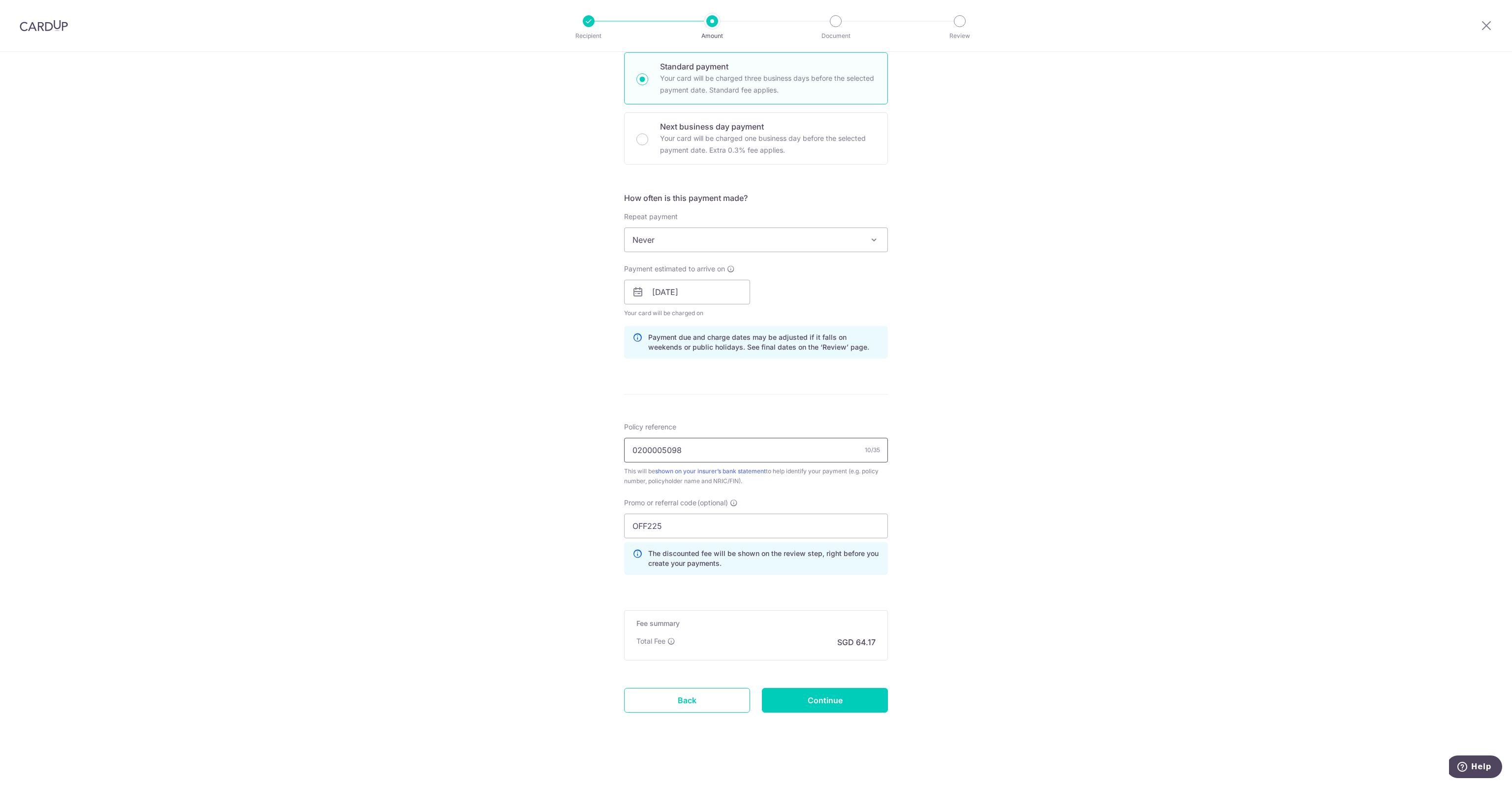
drag, startPoint x: 638, startPoint y: 449, endPoint x: 649, endPoint y: 449, distance: 11.0
click at [649, 449] on input "0200005098" at bounding box center [756, 450] width 263 height 24
type input "2,468.00"
click at [649, 449] on input "0200005098" at bounding box center [756, 450] width 263 height 24
drag, startPoint x: 649, startPoint y: 449, endPoint x: 640, endPoint y: 452, distance: 9.5
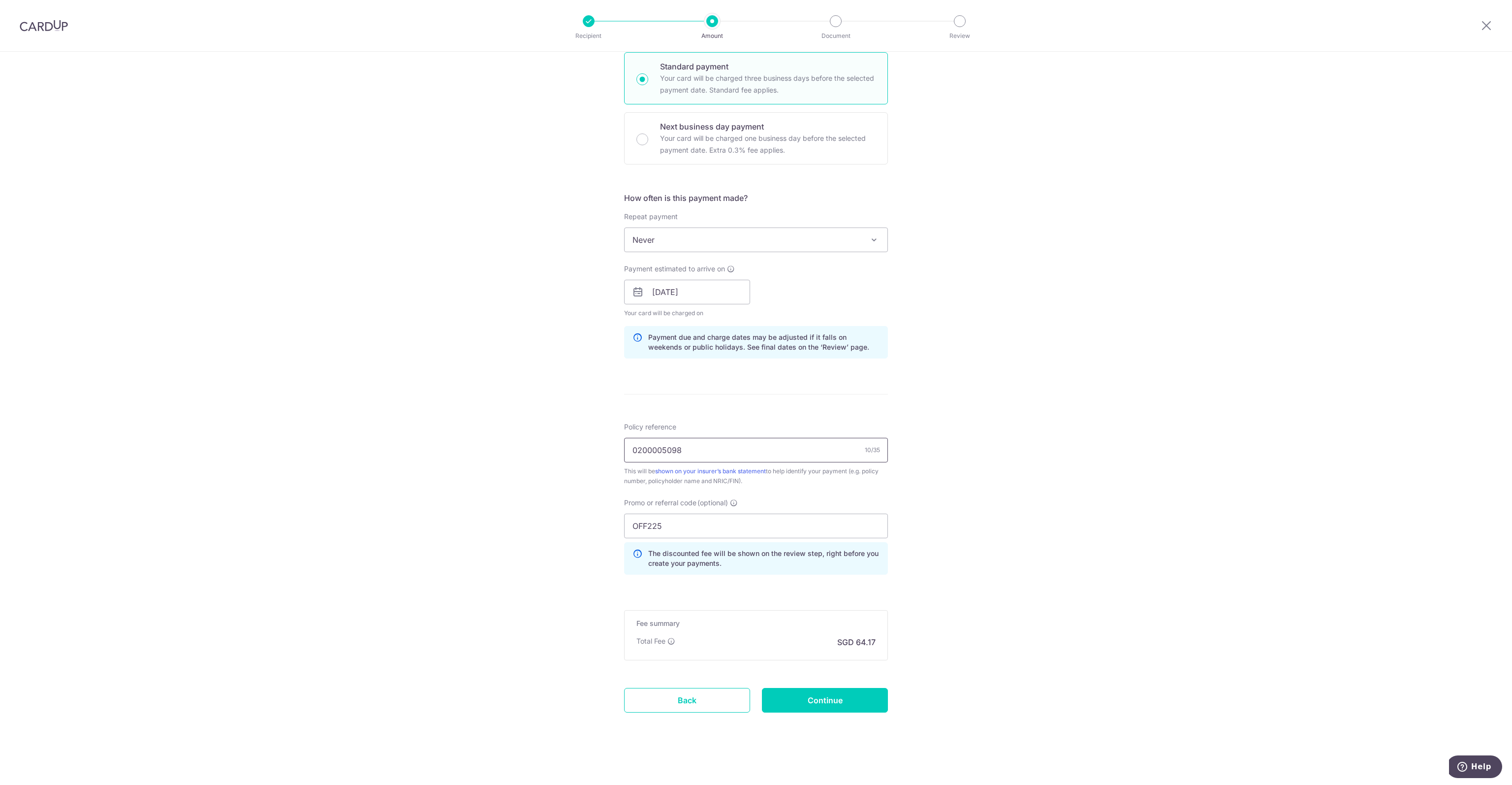
click at [640, 452] on input "0200005098" at bounding box center [756, 450] width 263 height 24
click at [842, 701] on input "Continue" at bounding box center [825, 700] width 126 height 24
type input "Update Schedule"
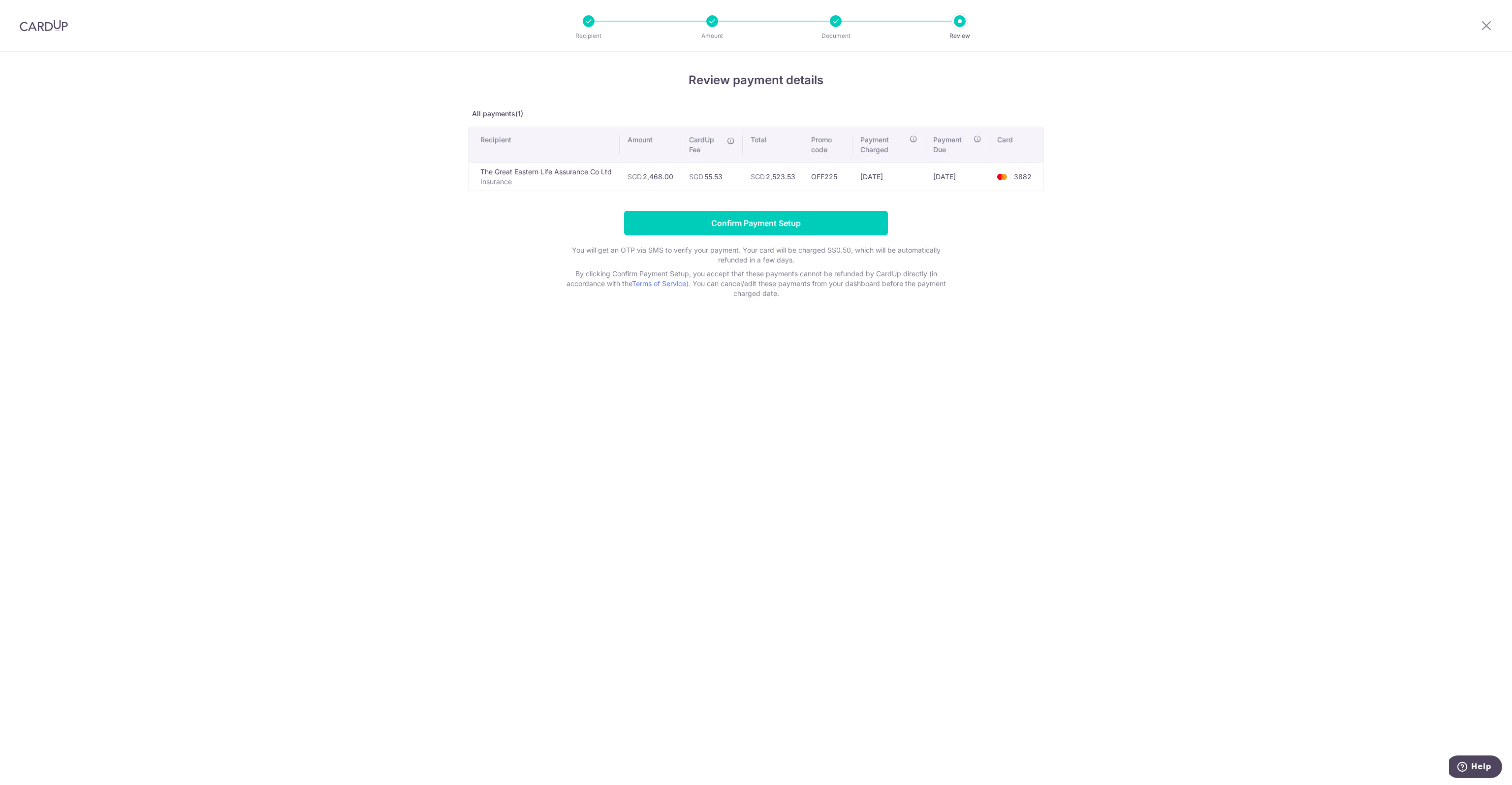
click at [715, 174] on td "SGD 55.53" at bounding box center [712, 176] width 62 height 28
copy td "55.53"
click at [721, 224] on input "Confirm Payment Setup" at bounding box center [756, 223] width 263 height 24
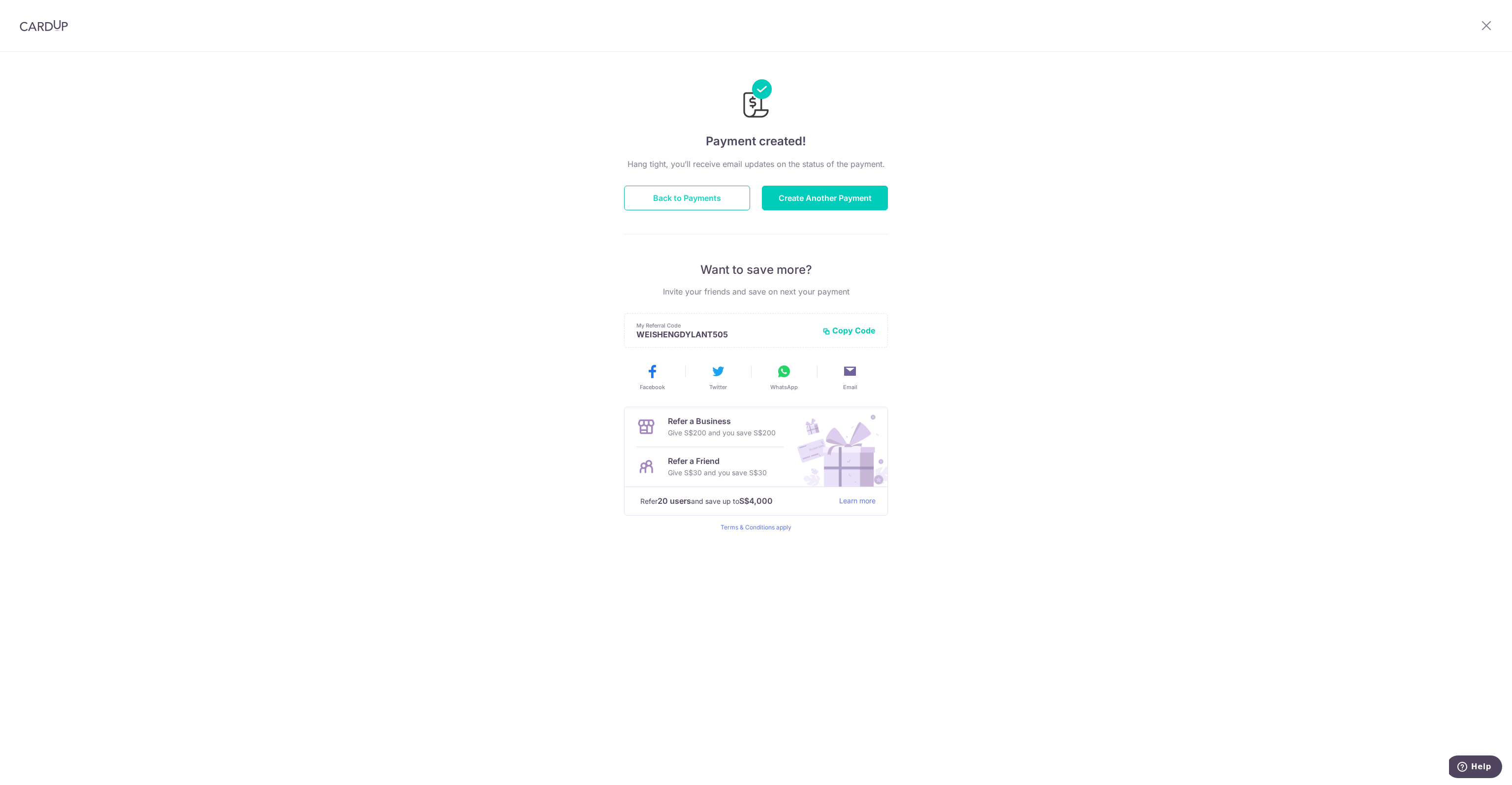
click at [691, 191] on button "Back to Payments" at bounding box center [687, 198] width 126 height 24
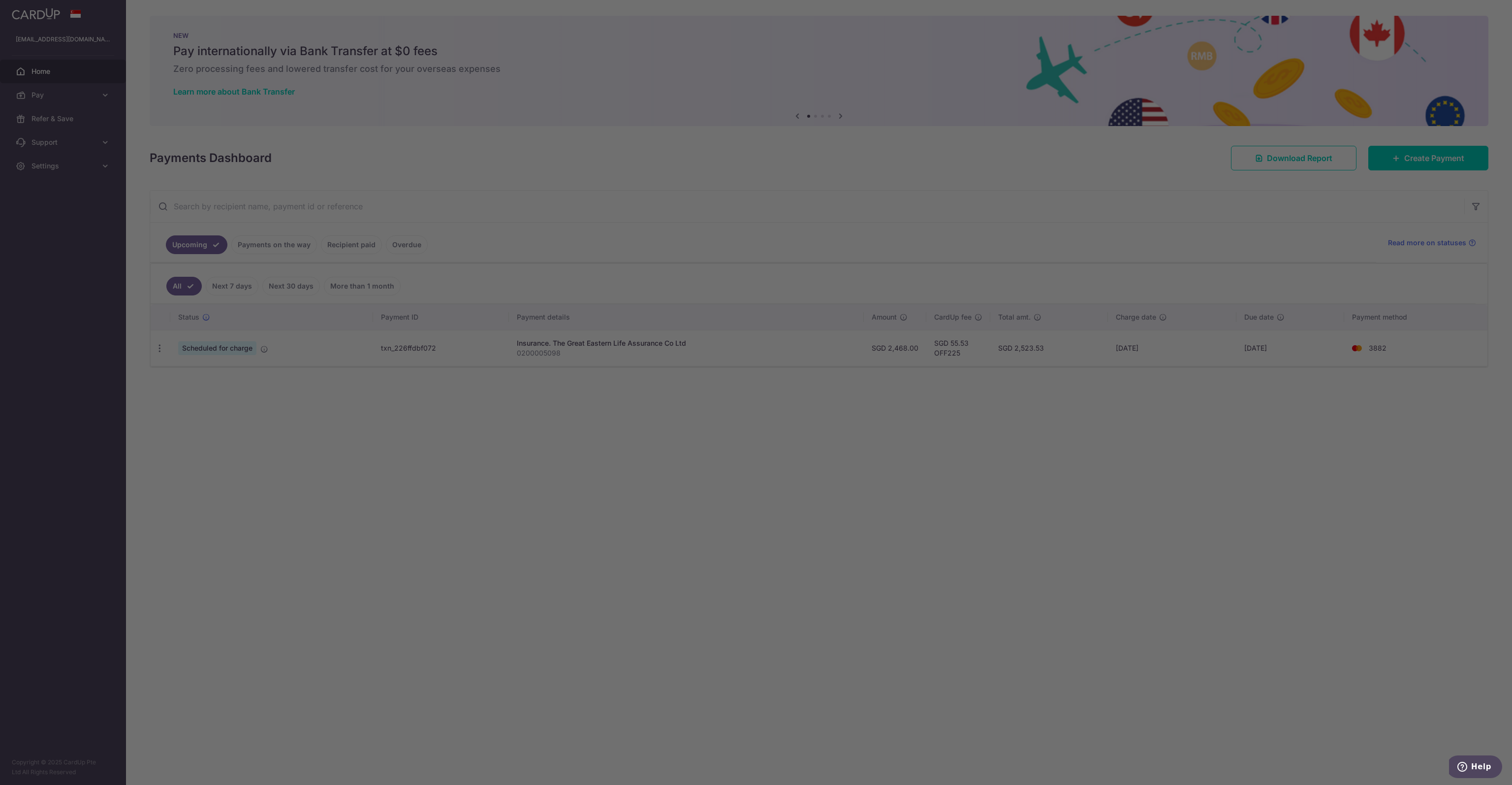
click at [469, 159] on div at bounding box center [764, 397] width 1527 height 793
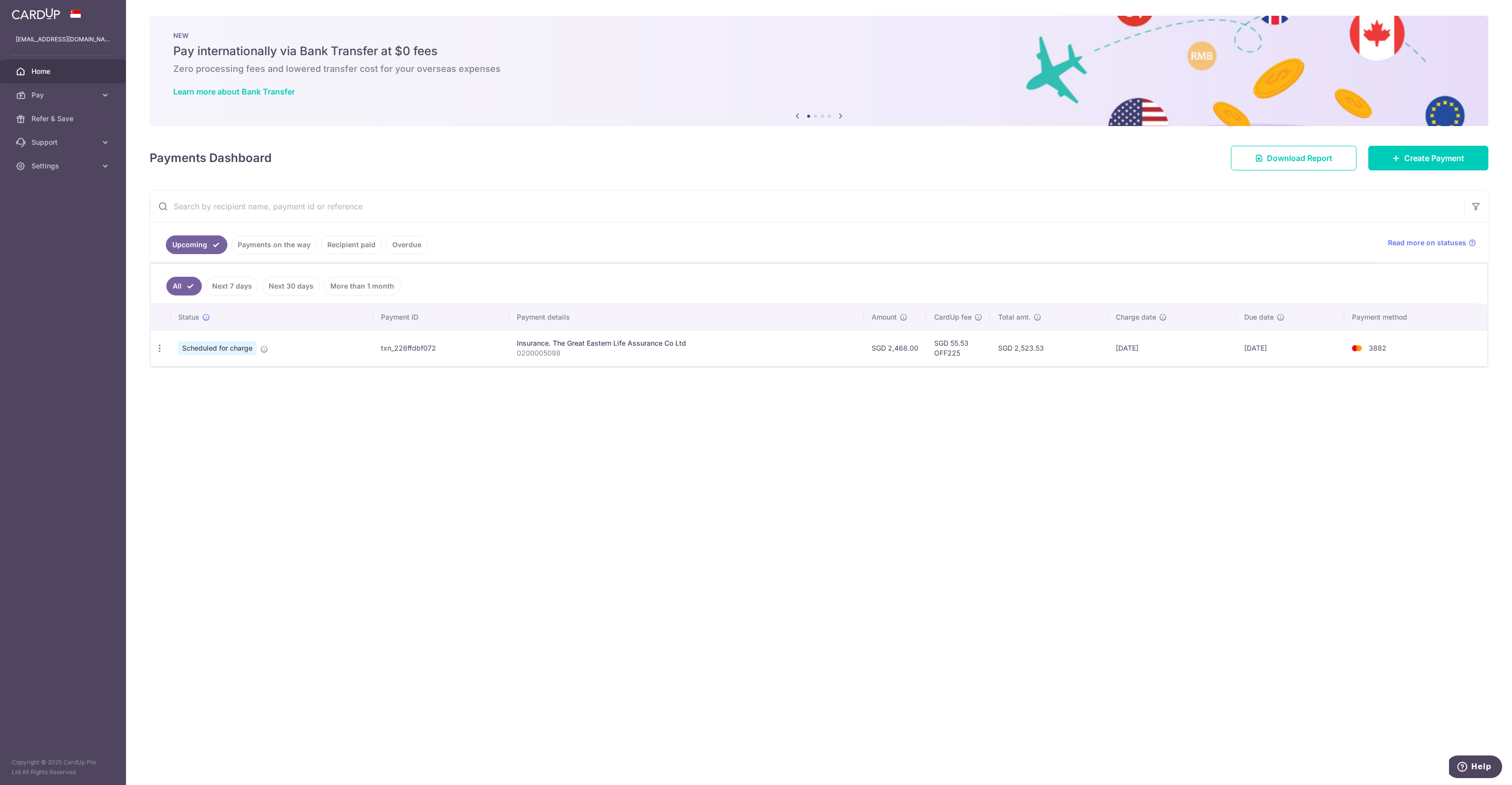
click at [248, 97] on div "NEW Pay internationally via Bank Transfer at $0 fees Zero processing fees and l…" at bounding box center [819, 64] width 1339 height 98
click at [258, 89] on link "Learn more about Bank Transfer" at bounding box center [234, 92] width 122 height 10
click at [41, 99] on span "Pay" at bounding box center [64, 95] width 65 height 10
click at [58, 142] on span "Recipients" at bounding box center [64, 142] width 65 height 10
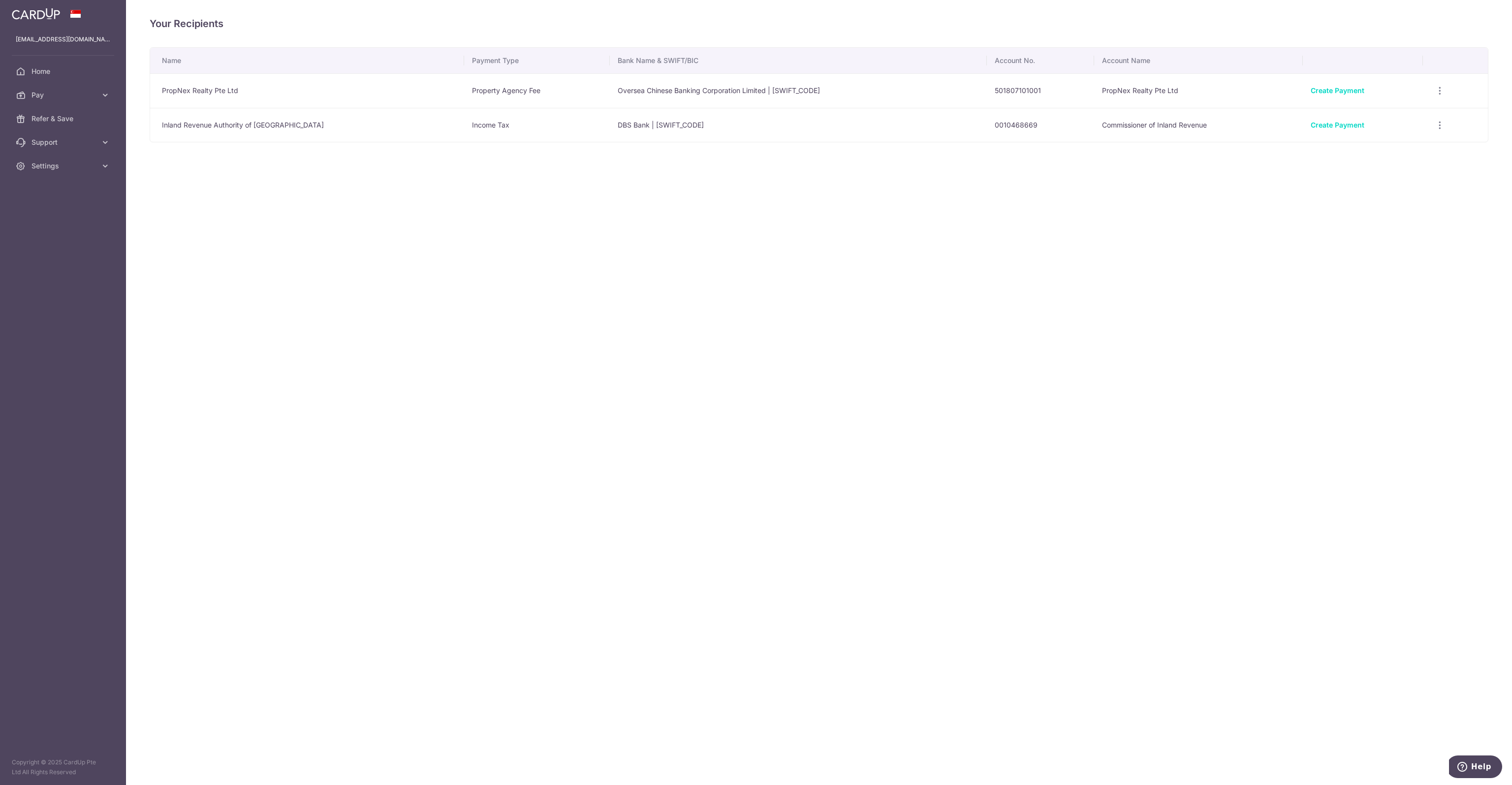
click at [349, 92] on td "PropNex Realty Pte Ltd" at bounding box center [306, 90] width 314 height 35
click at [195, 92] on td "PropNex Realty Pte Ltd" at bounding box center [306, 90] width 314 height 35
click at [37, 95] on span "Pay" at bounding box center [64, 95] width 65 height 10
click at [1168, 310] on div "Your Recipients Name Payment Type Bank Name & SWIFT/BIC Account No. Account Nam…" at bounding box center [819, 392] width 1386 height 785
click at [42, 118] on span "Payments" at bounding box center [64, 118] width 65 height 10
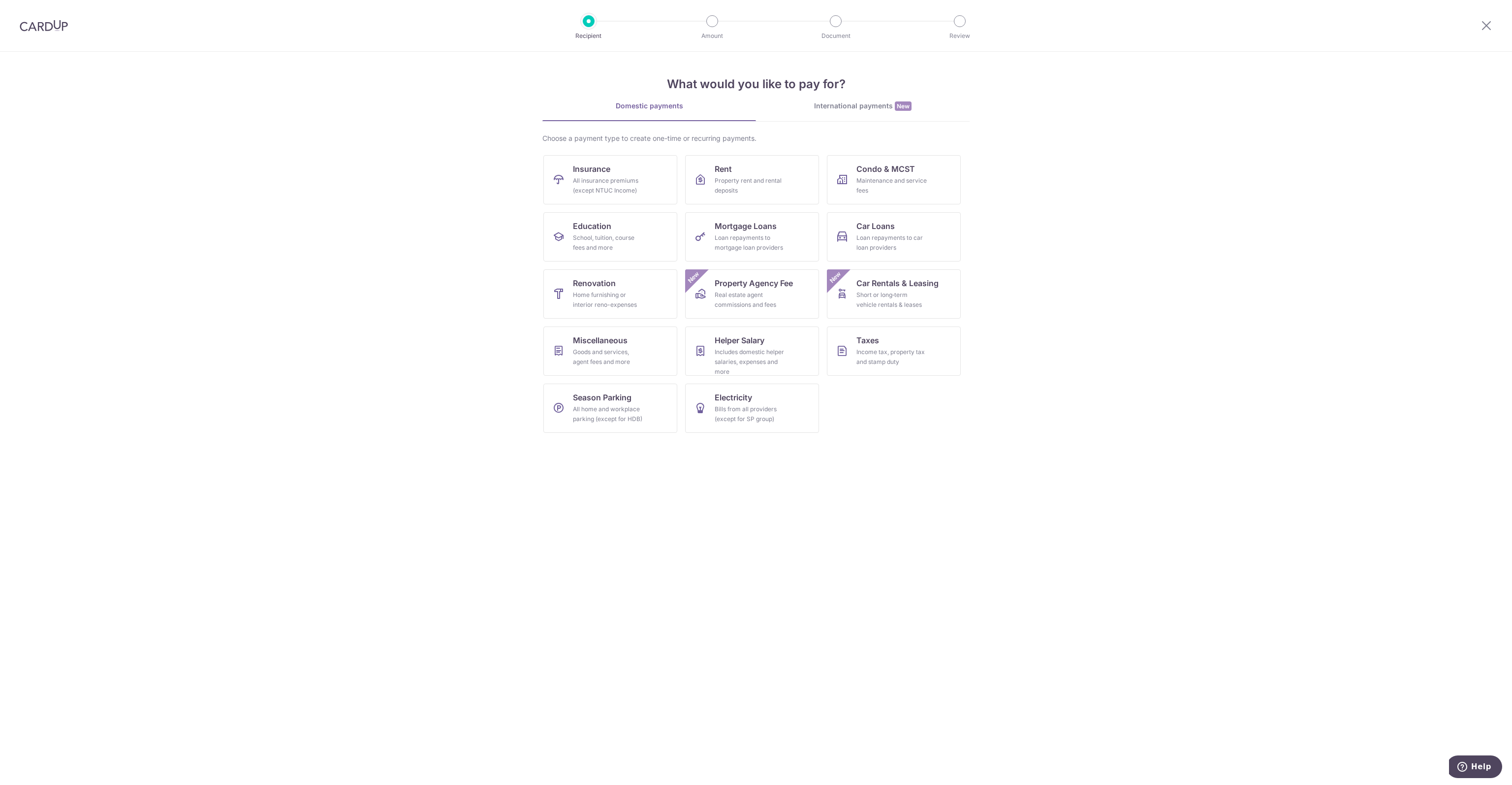
click at [874, 112] on link "International payments New" at bounding box center [863, 110] width 214 height 20
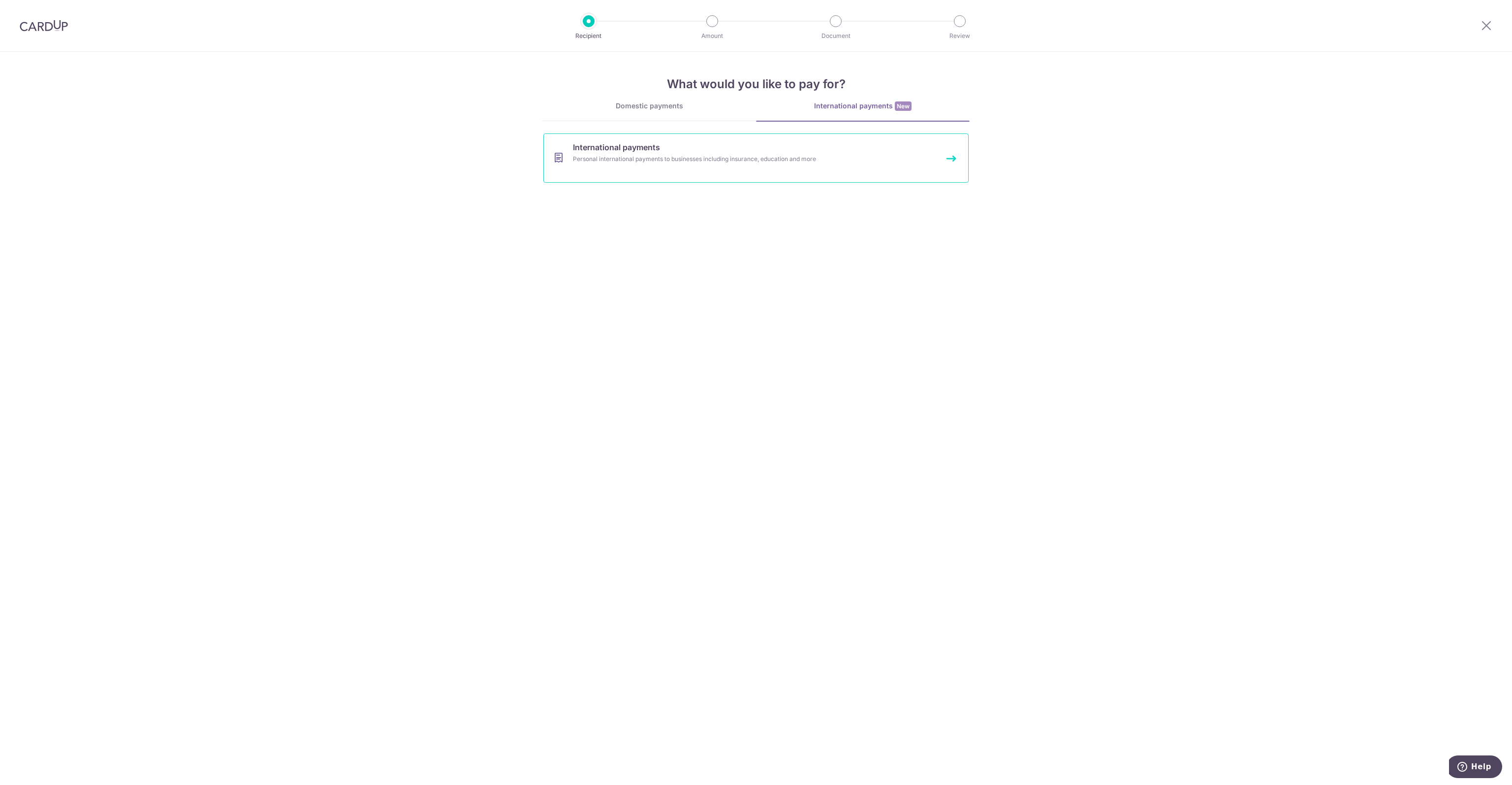
click at [720, 171] on link "International payments Personal international payments to businesses including …" at bounding box center [756, 158] width 426 height 49
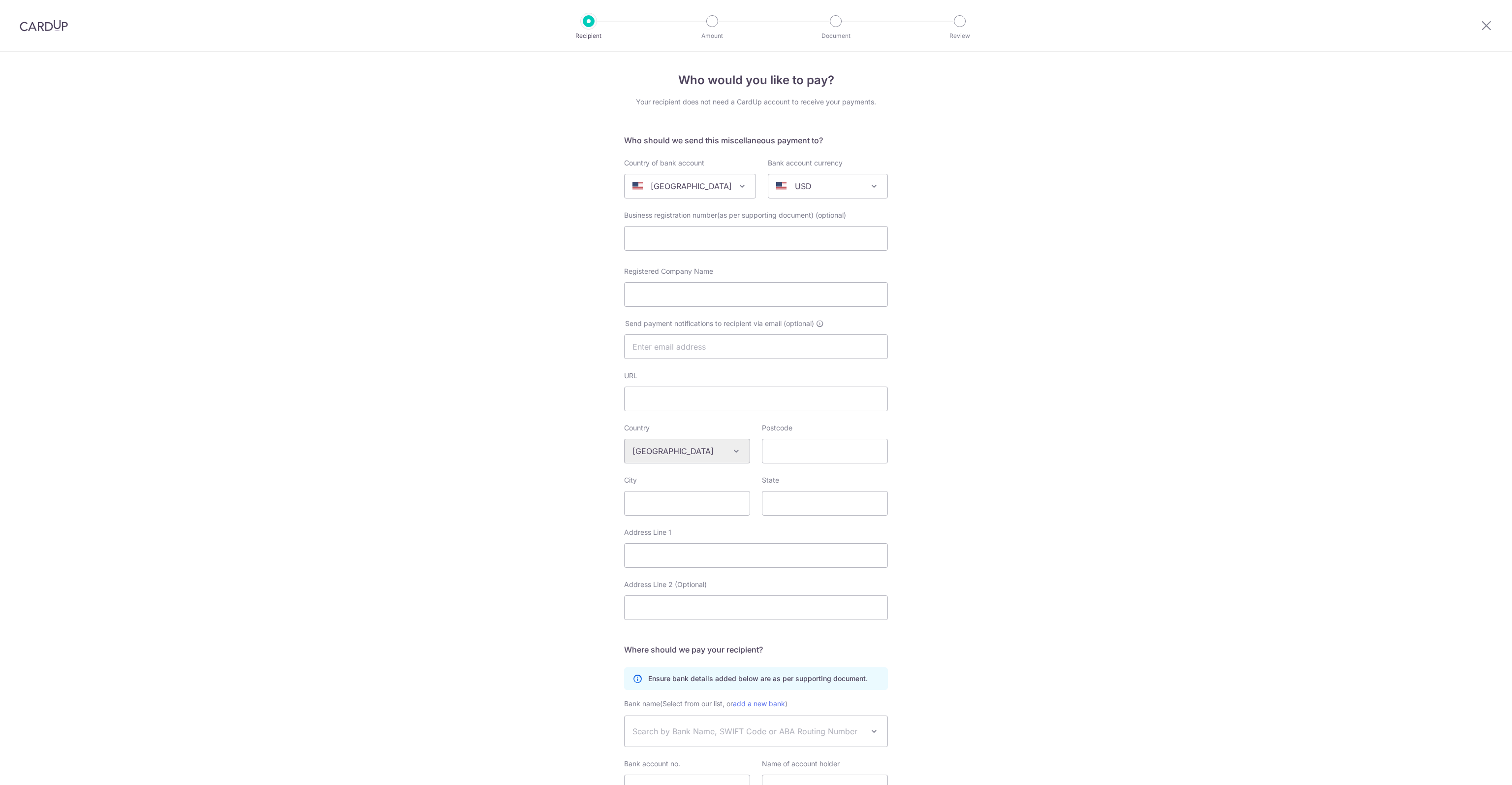
select select
click at [713, 194] on span "[GEOGRAPHIC_DATA]" at bounding box center [690, 186] width 131 height 24
type input "aus"
drag, startPoint x: 699, startPoint y: 231, endPoint x: 777, endPoint y: 257, distance: 82.2
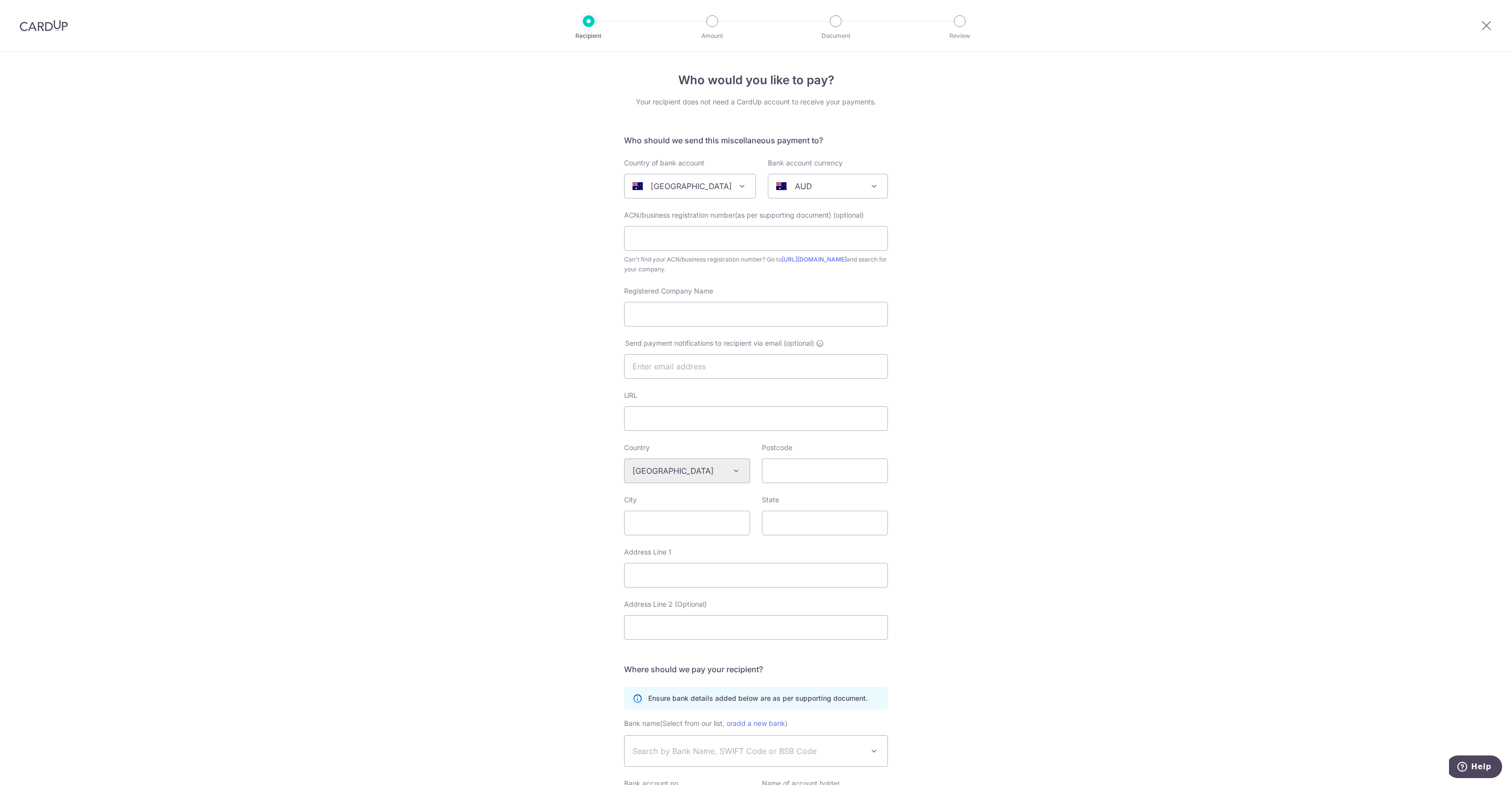
select select "13"
select select "[GEOGRAPHIC_DATA]"
select select
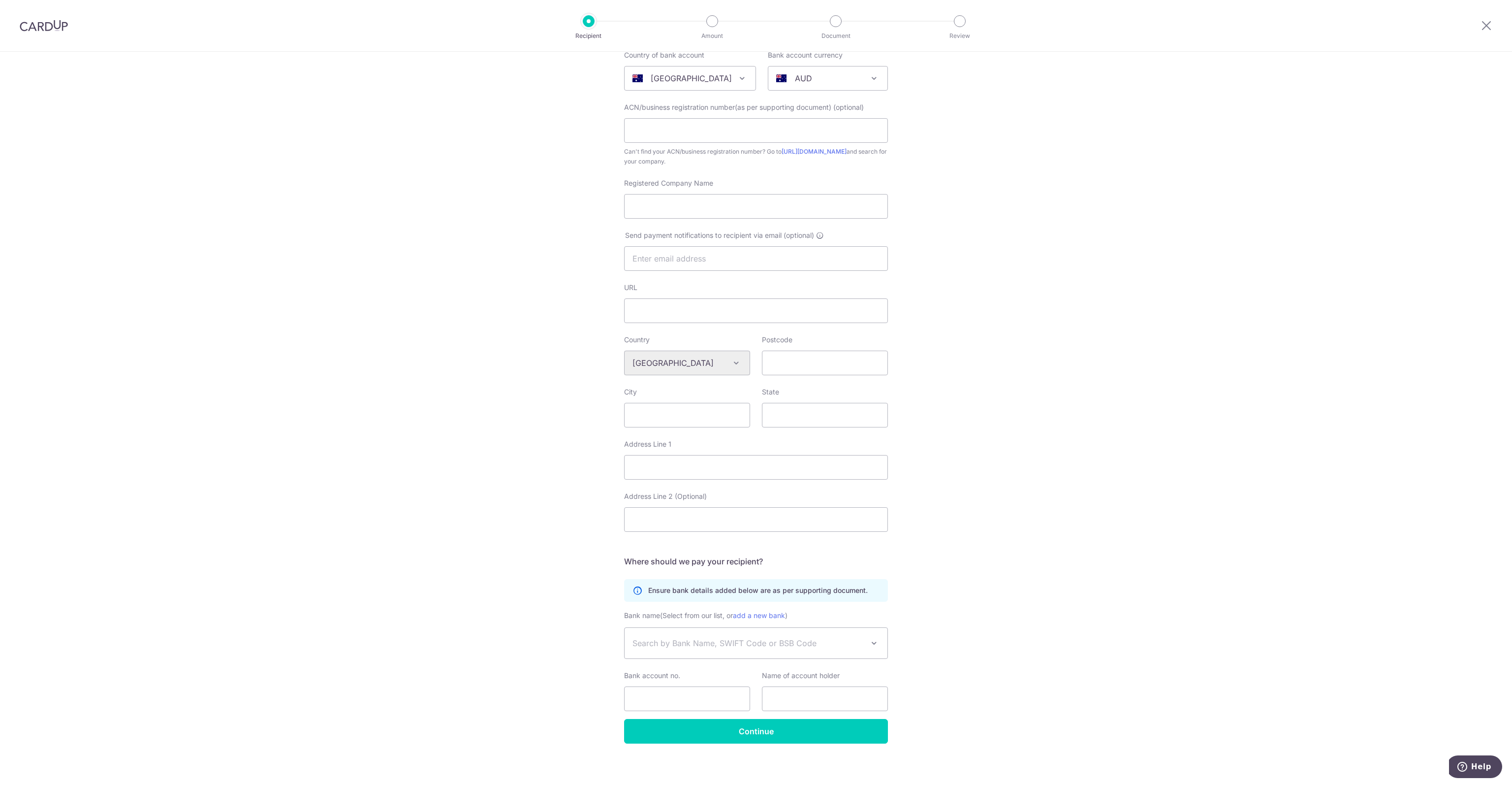
scroll to position [112, 0]
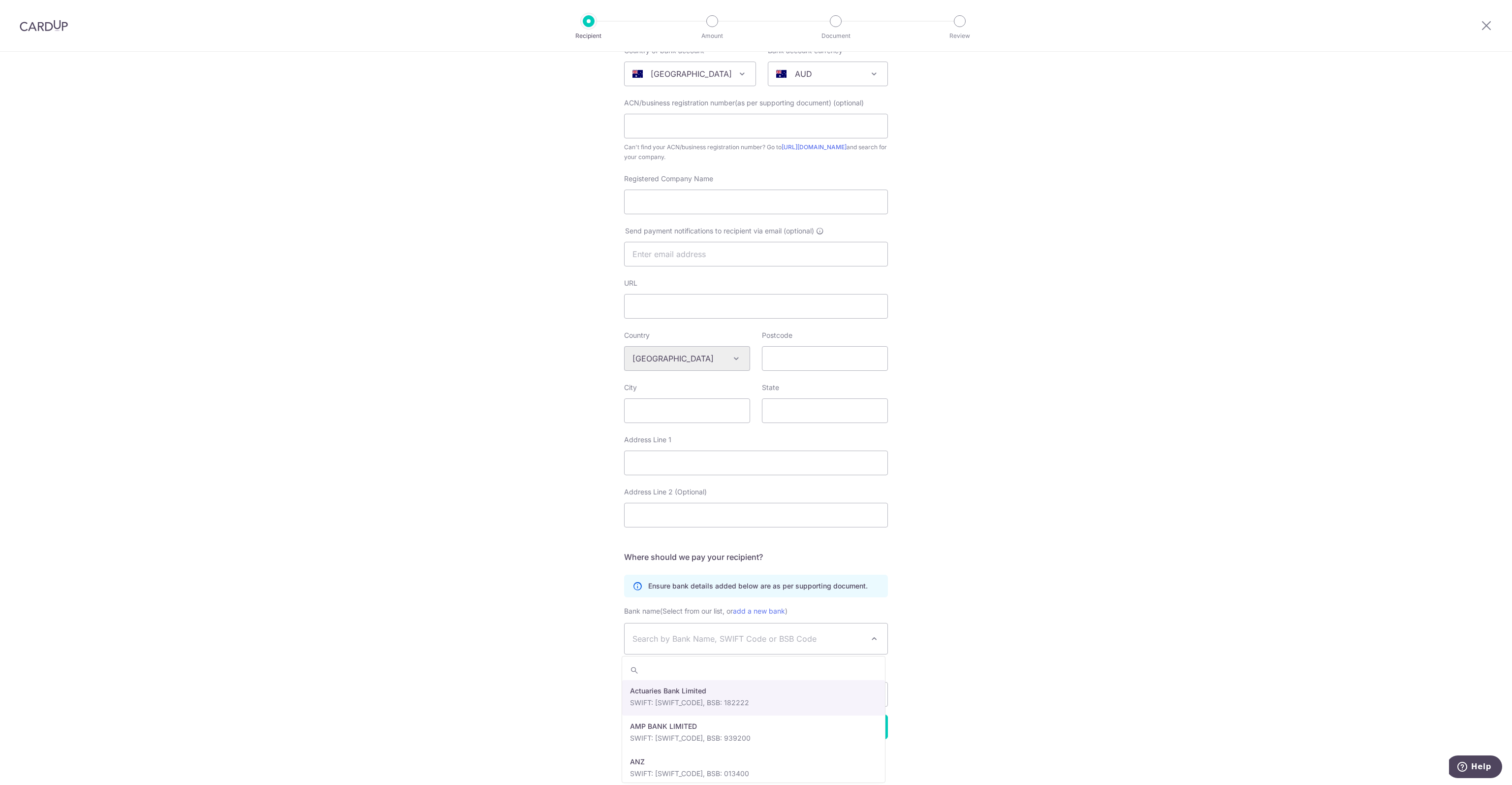
click at [728, 642] on span "Search by Bank Name, SWIFT Code or BSB Code" at bounding box center [747, 638] width 231 height 12
type input "anz"
click at [807, 631] on span "Search by Bank Name, SWIFT Code or BSB Code" at bounding box center [756, 639] width 263 height 31
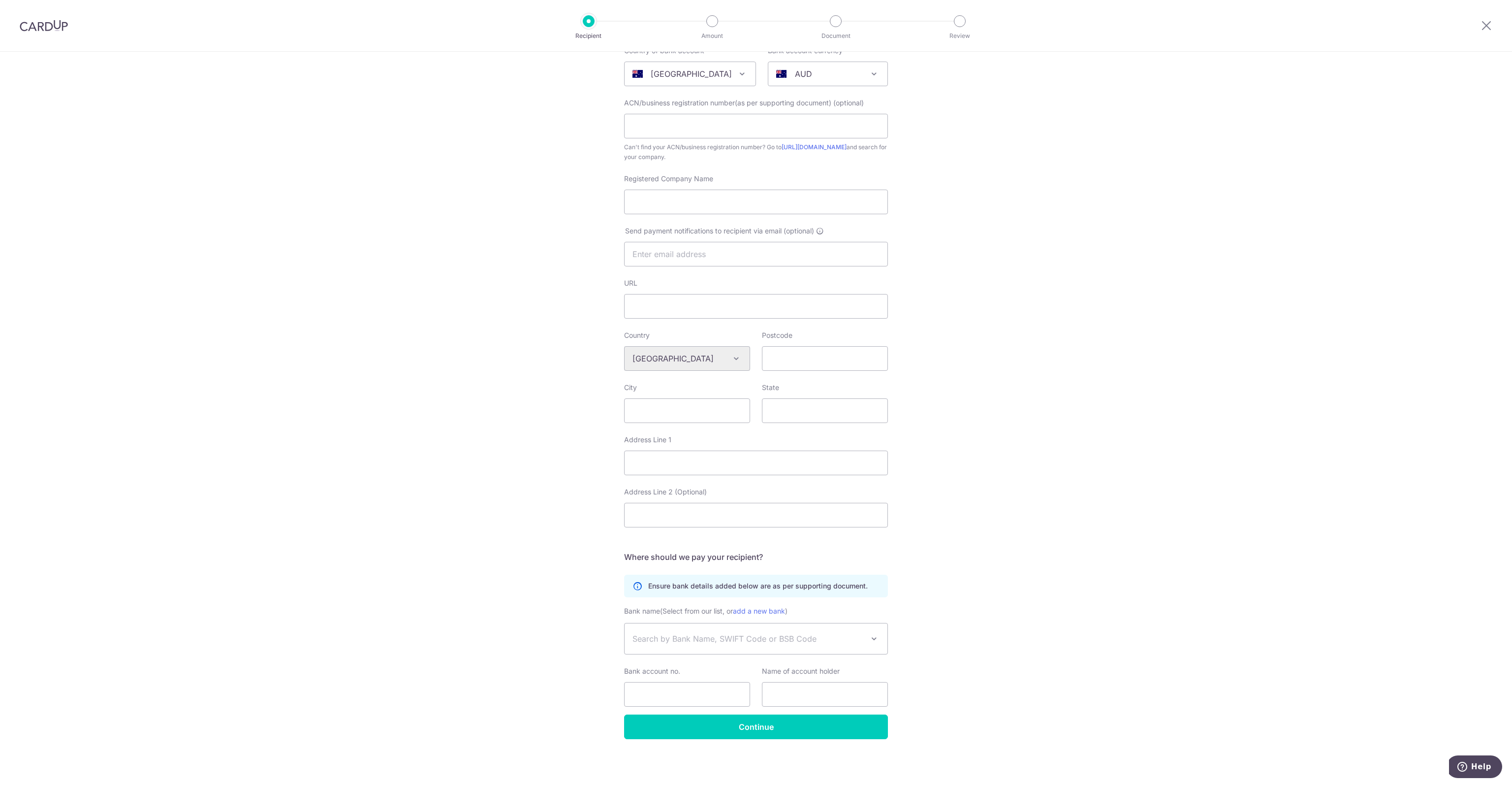
click at [795, 640] on span "Search by Bank Name, SWIFT Code or BSB Code" at bounding box center [747, 638] width 231 height 12
type input "014111"
select select "23110"
click at [674, 691] on input "Bank account no." at bounding box center [687, 694] width 126 height 24
type input "173767074"
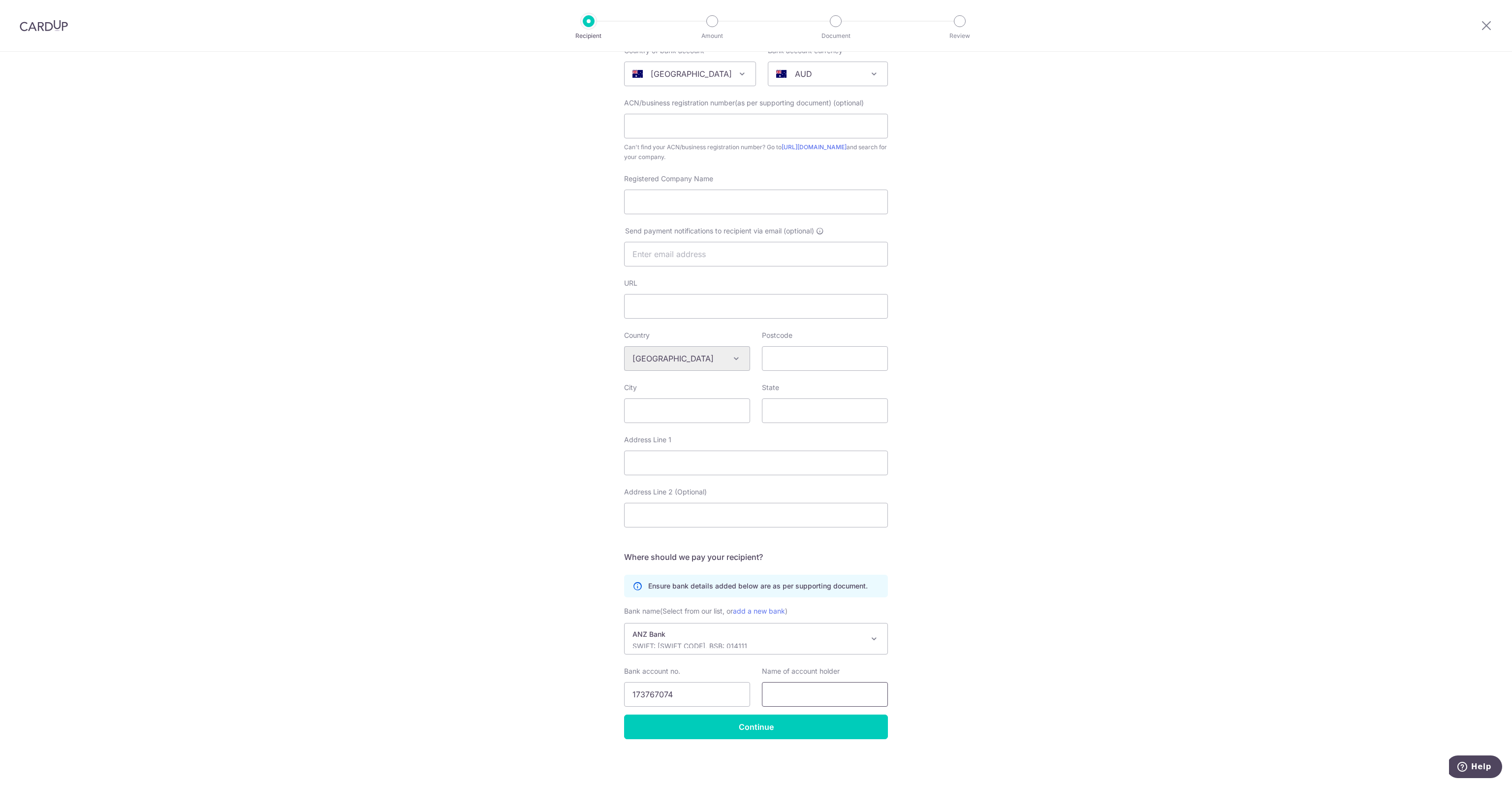
click at [817, 693] on input "text" at bounding box center [825, 694] width 126 height 24
type input "[PERSON_NAME]"
click at [853, 722] on input "Continue" at bounding box center [756, 727] width 263 height 24
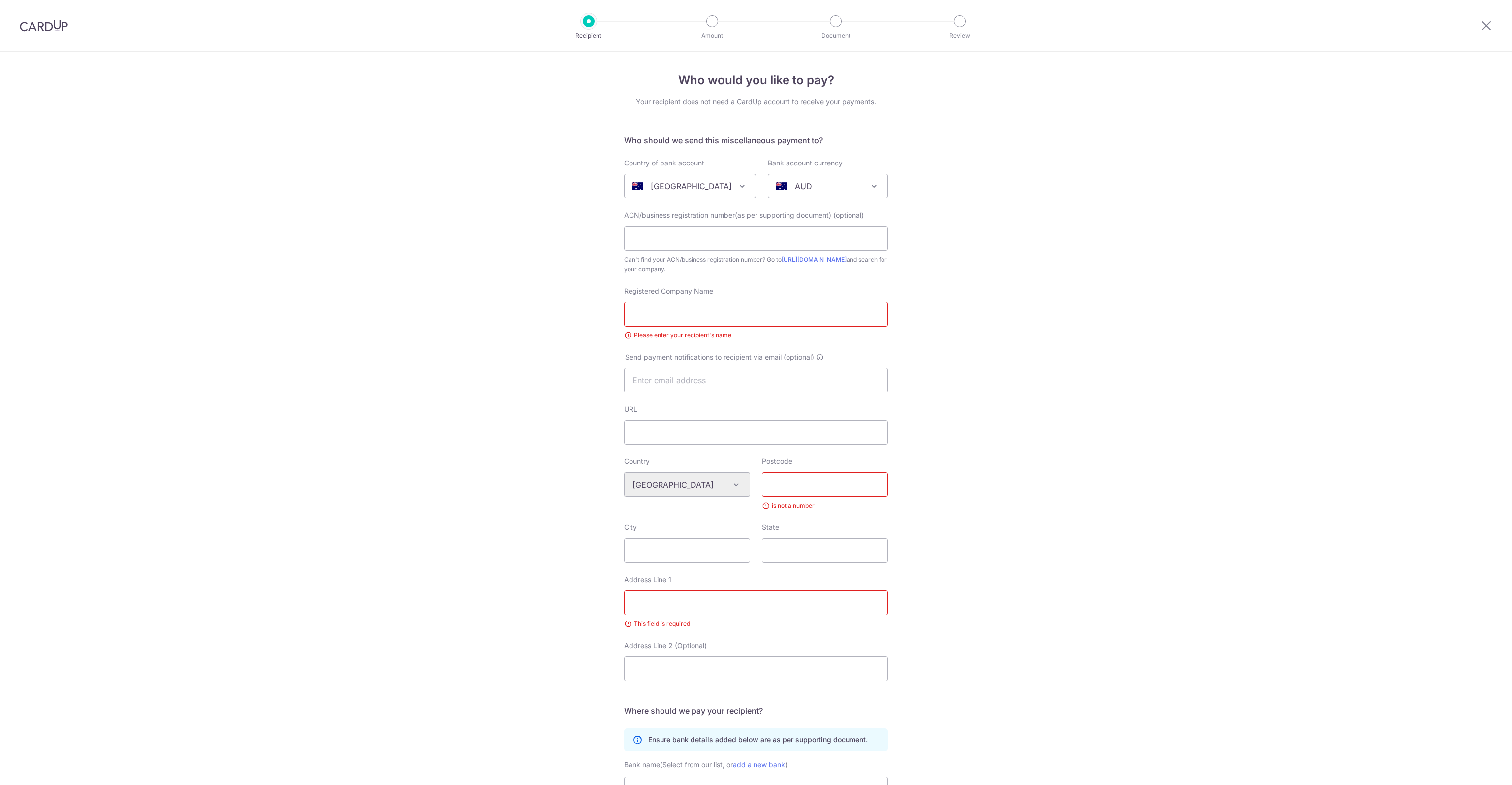
select select "23110"
click at [729, 311] on input "Registered Company Name" at bounding box center [756, 314] width 263 height 24
type input "[PERSON_NAME] [PERSON_NAME]"
type input "d"
type input "2135"
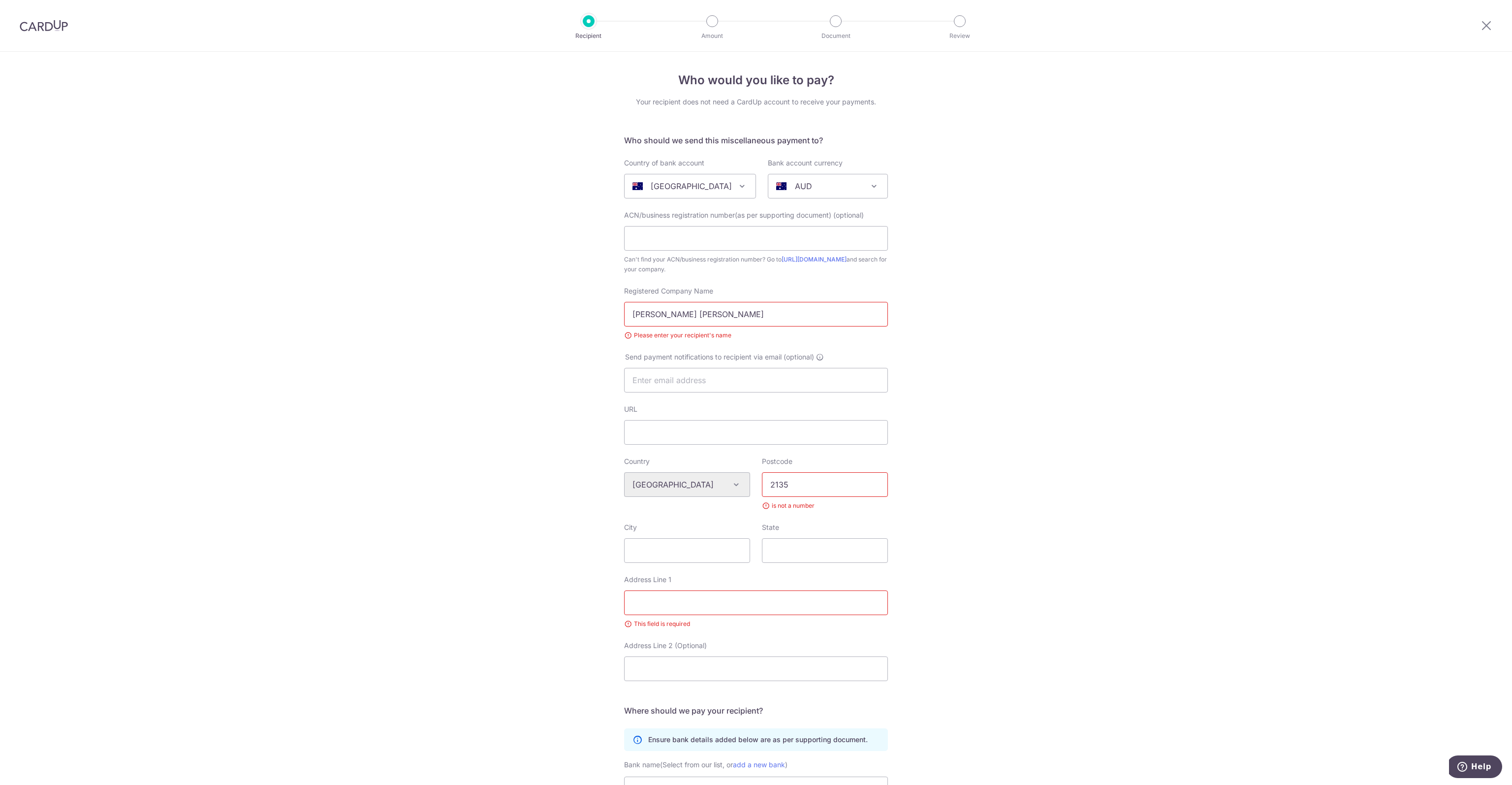
click at [705, 608] on input "Address Line 1" at bounding box center [756, 603] width 263 height 24
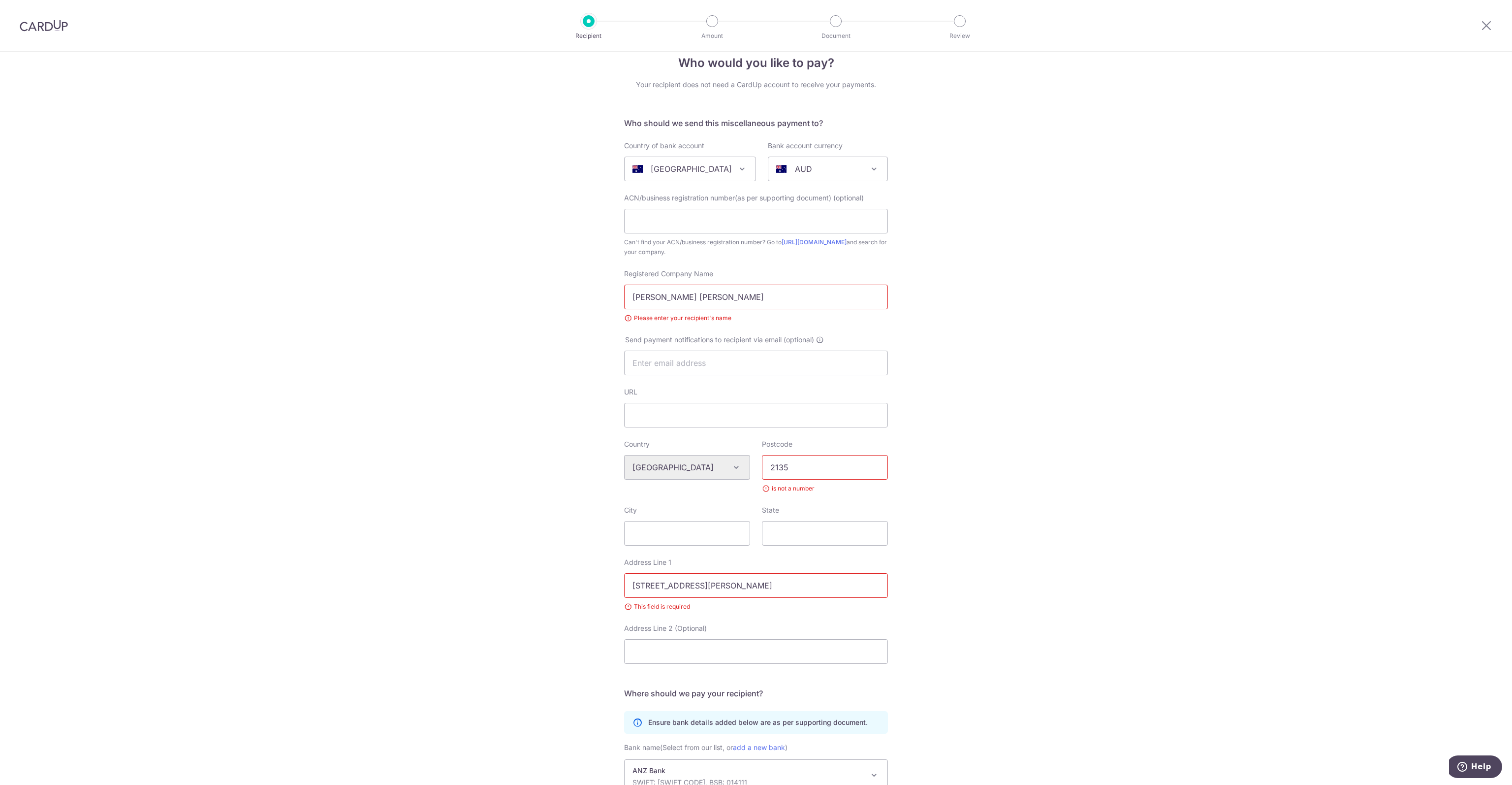
scroll to position [49, 0]
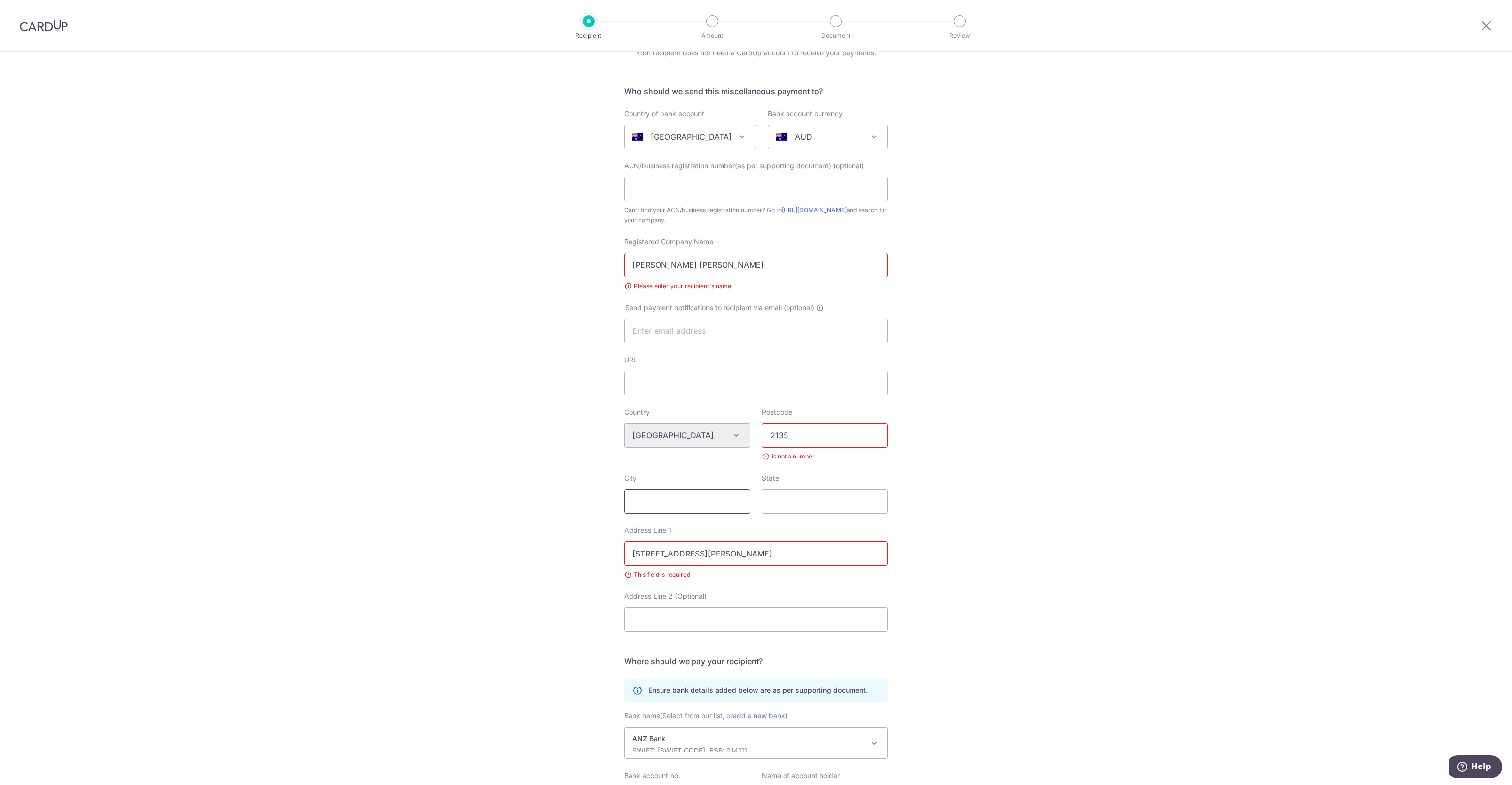
type input "Unit 406, 26A-28 Parnell Street"
click at [694, 499] on input "City" at bounding box center [687, 501] width 126 height 24
type input "Strathfield"
type input "NSW"
click at [991, 573] on div "Who would you like to pay? Your recipient does not need a CardUp account to rec…" at bounding box center [756, 446] width 1512 height 887
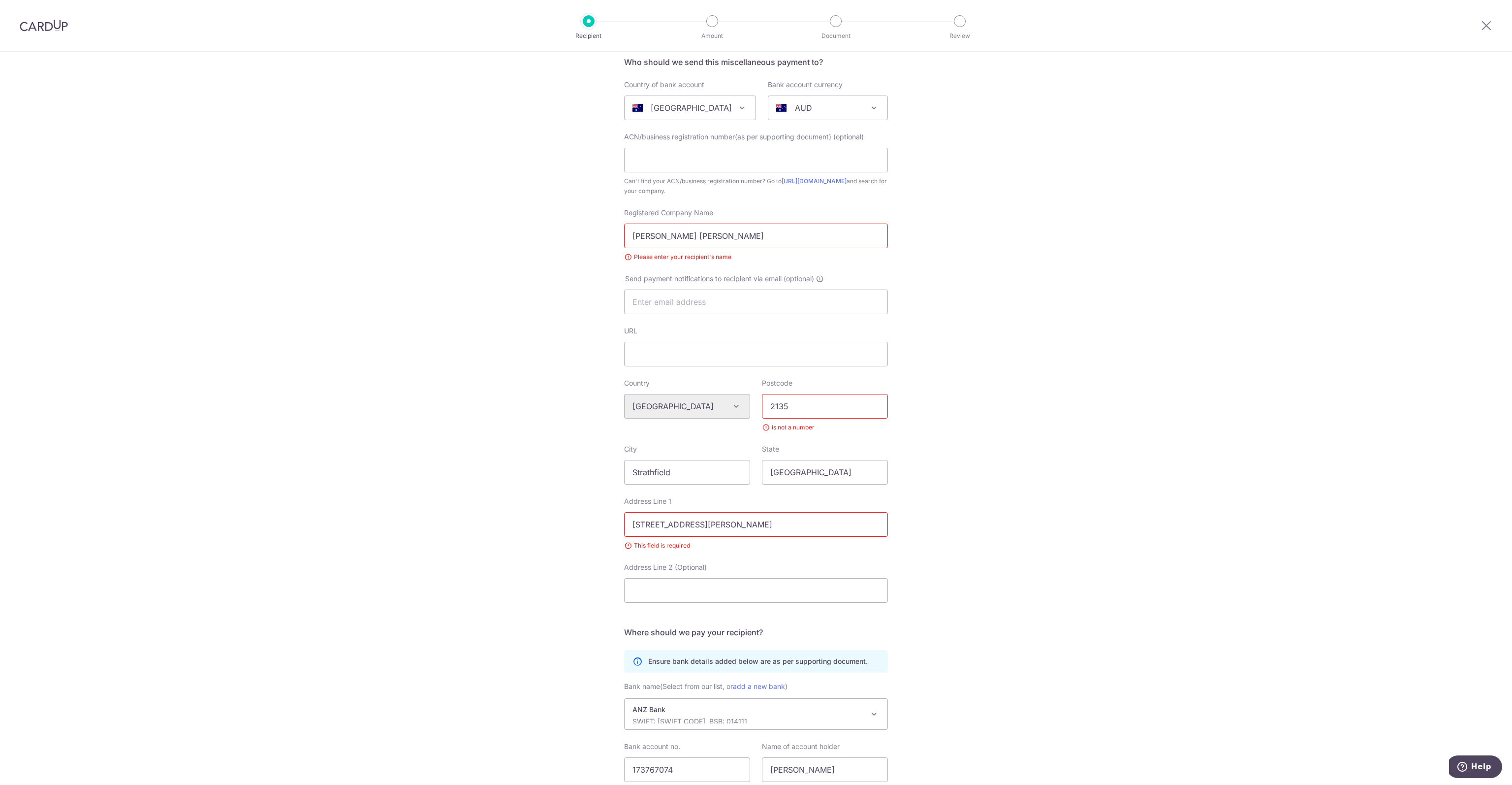
scroll to position [153, 0]
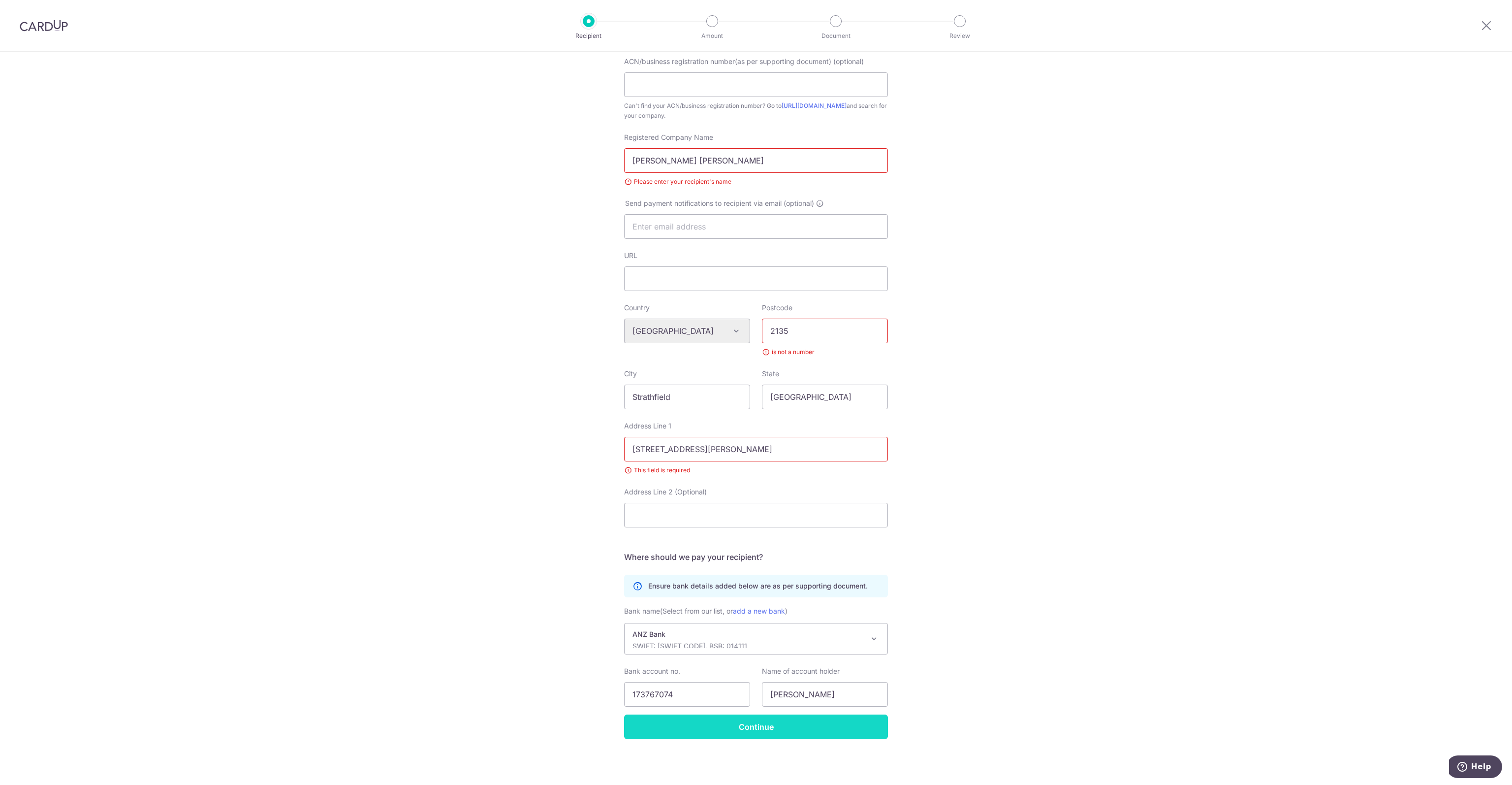
click at [761, 727] on input "Continue" at bounding box center [756, 727] width 263 height 24
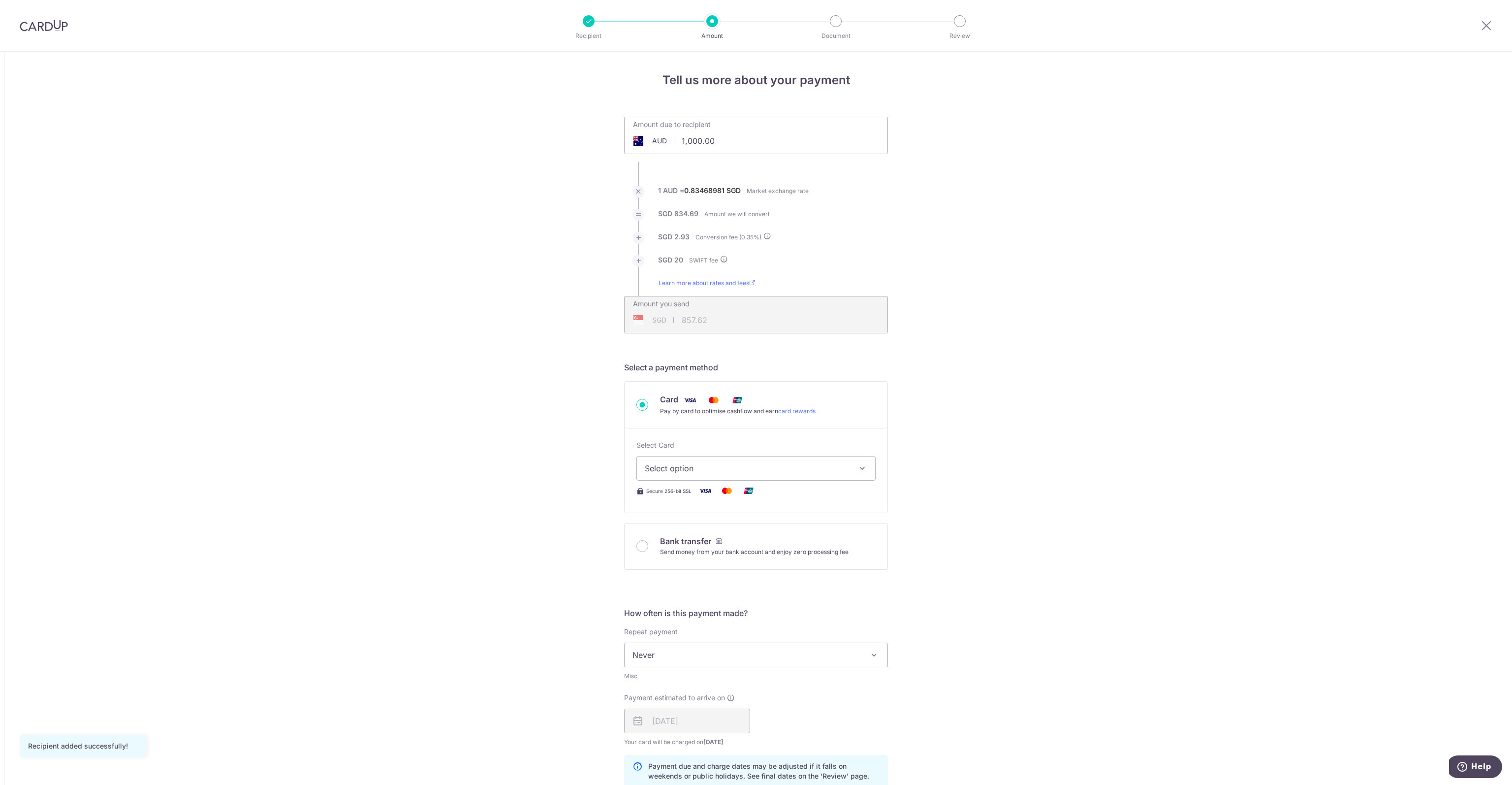
click at [714, 144] on input "1,000.00" at bounding box center [700, 141] width 152 height 23
type input "1,000.00"
type input "857.49"
click at [769, 237] on icon at bounding box center [768, 236] width 8 height 8
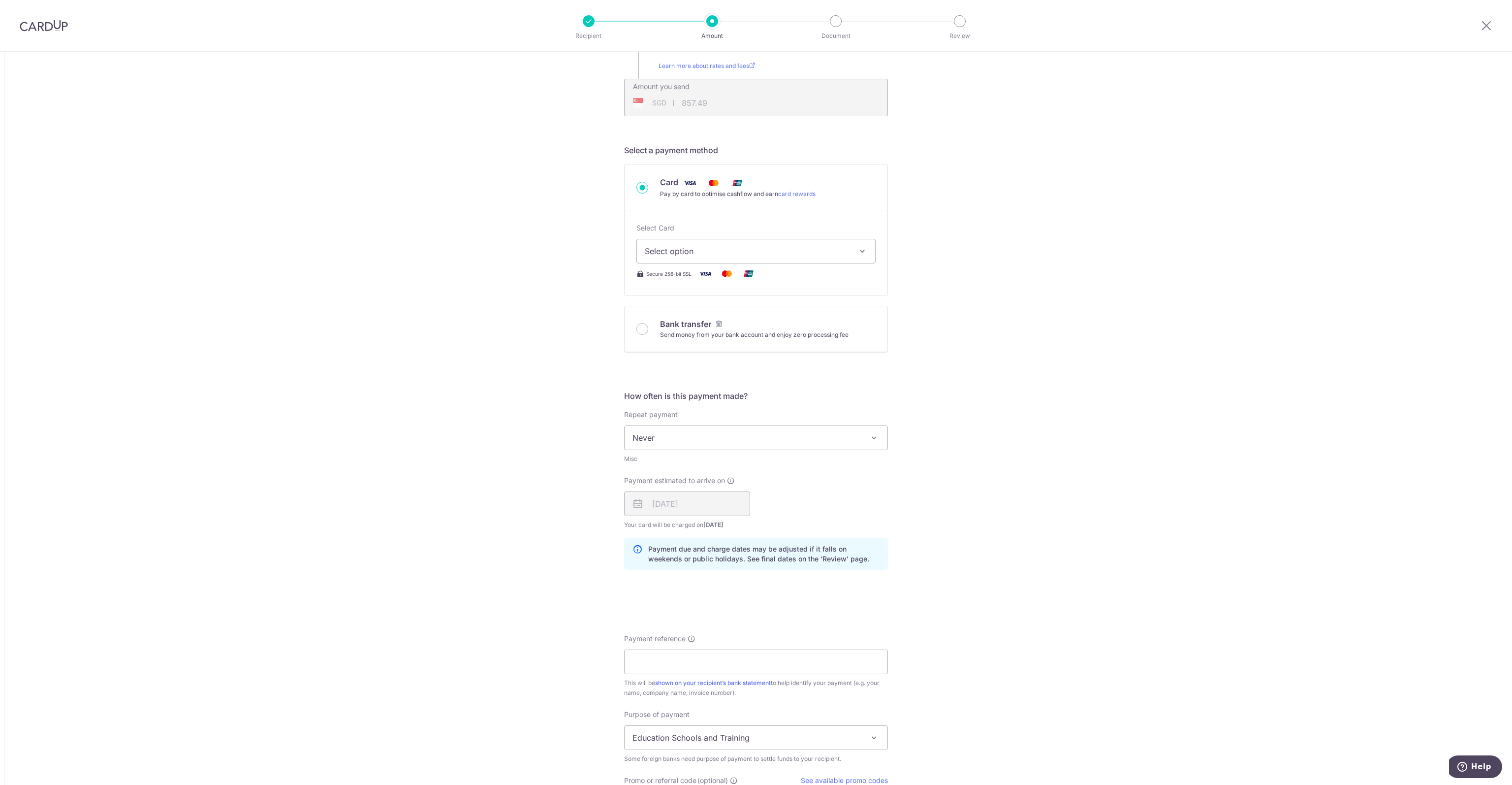
scroll to position [204, 0]
